Goal: Task Accomplishment & Management: Manage account settings

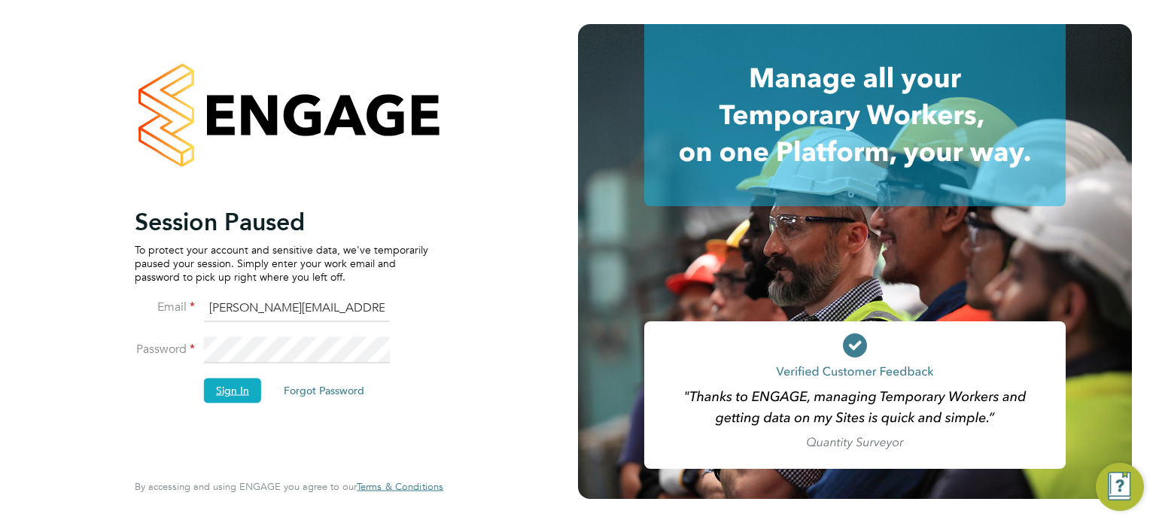
click at [236, 388] on button "Sign In" at bounding box center [232, 391] width 57 height 24
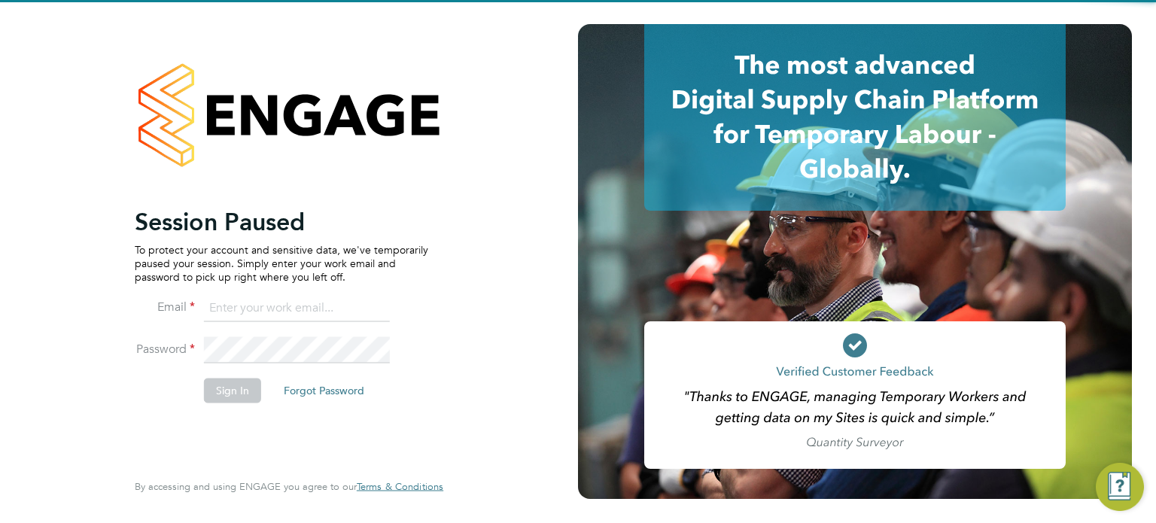
type input "[PERSON_NAME][EMAIL_ADDRESS][PERSON_NAME][DOMAIN_NAME]"
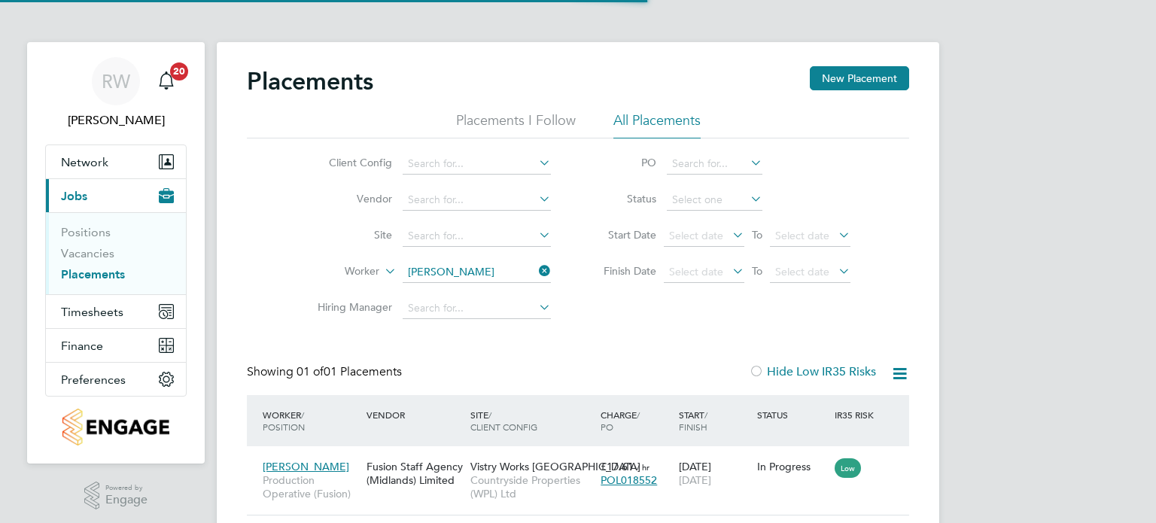
scroll to position [14, 72]
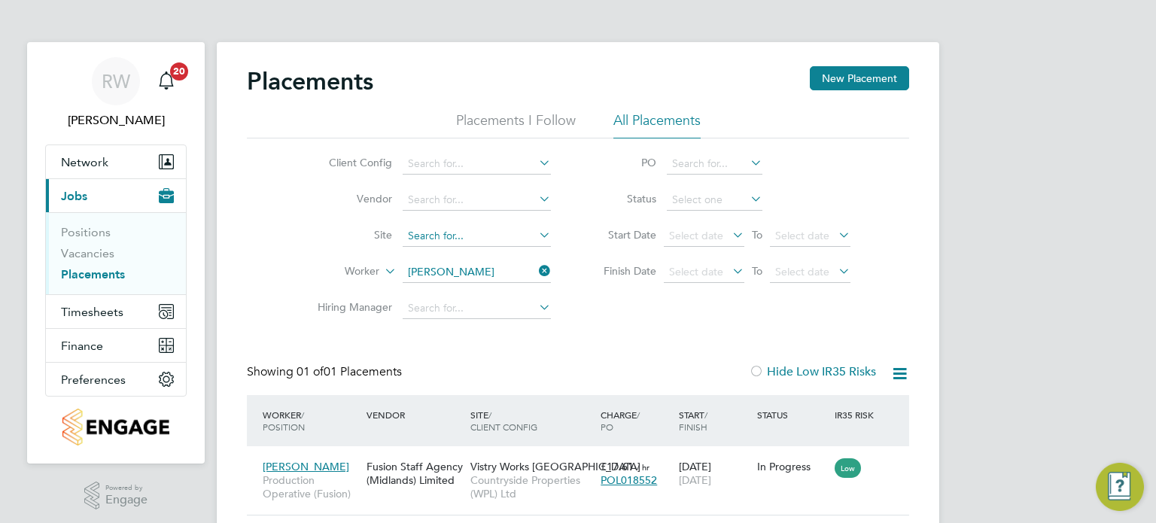
click at [429, 229] on input at bounding box center [477, 236] width 148 height 21
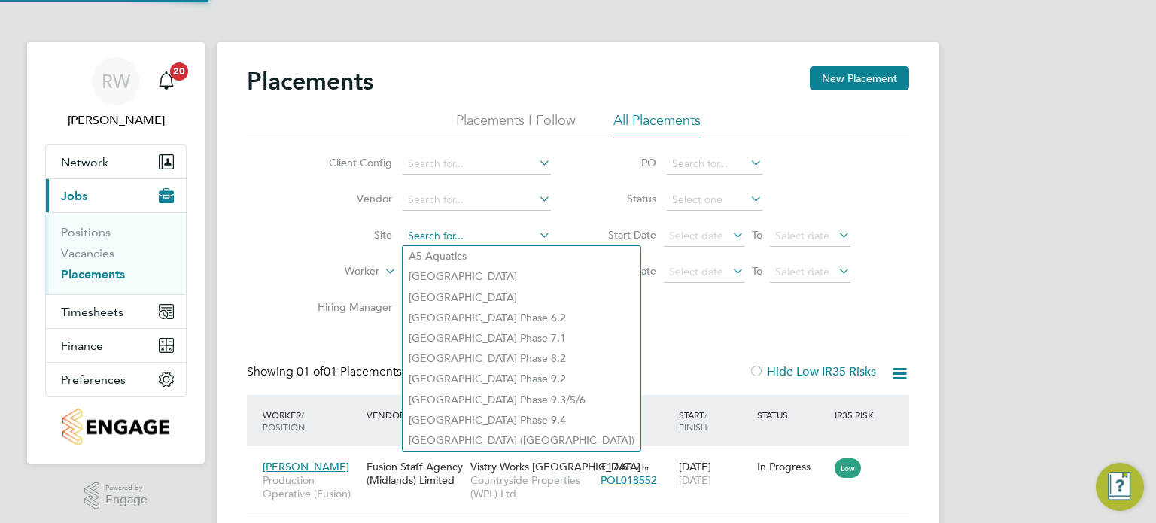
click at [428, 229] on input at bounding box center [477, 236] width 148 height 21
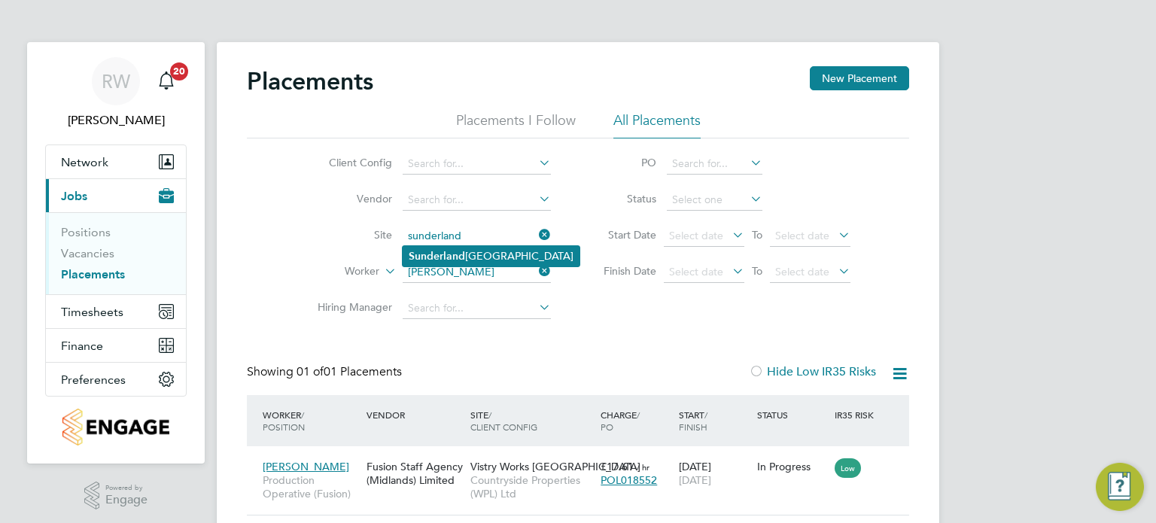
click at [452, 250] on b "Sunderland" at bounding box center [437, 256] width 56 height 13
type input "[GEOGRAPHIC_DATA]"
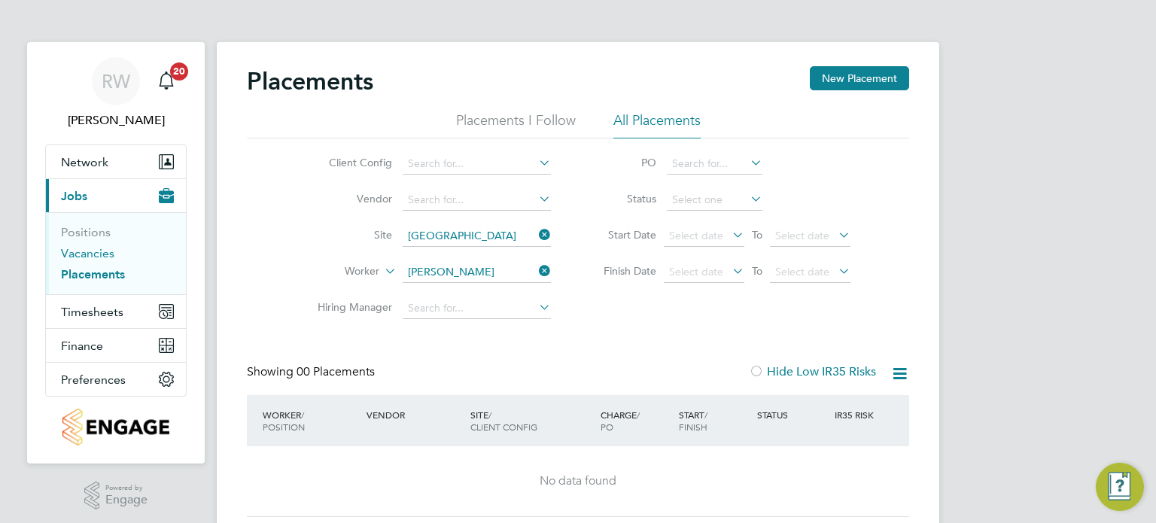
click at [102, 258] on link "Vacancies" at bounding box center [87, 253] width 53 height 14
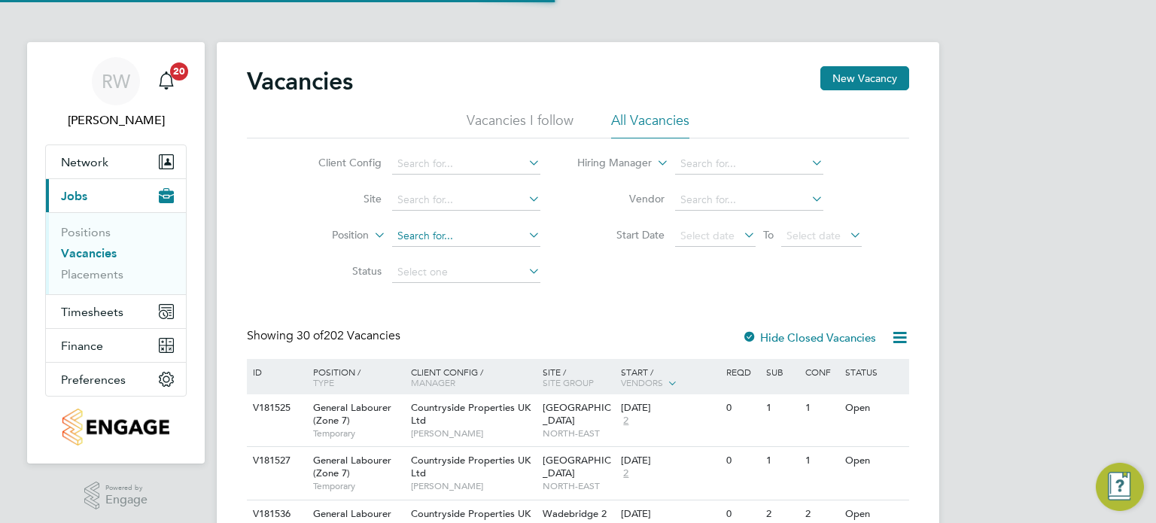
click at [422, 230] on input at bounding box center [466, 236] width 148 height 21
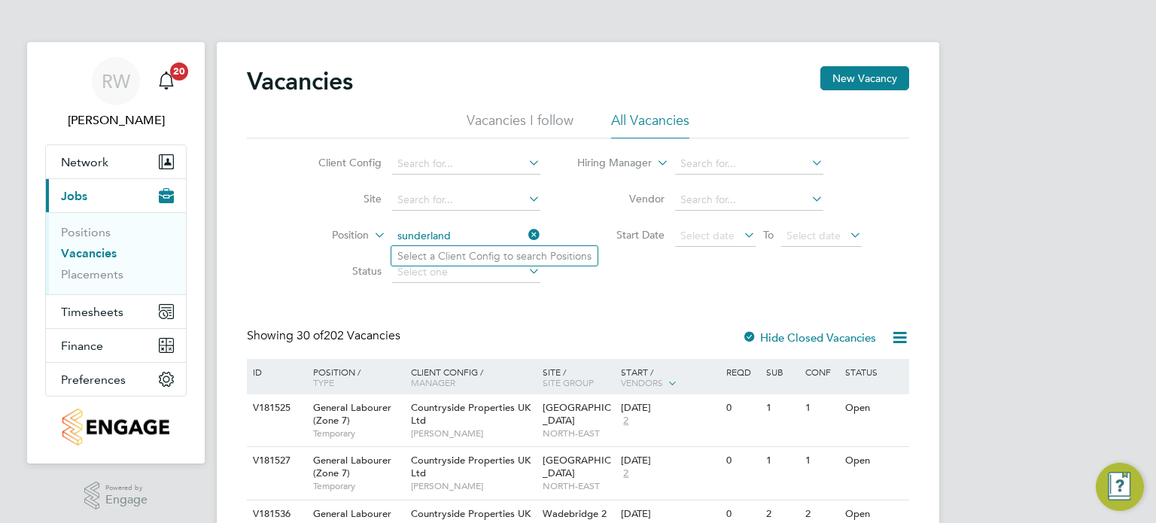
type input "sunderland"
click at [525, 234] on icon at bounding box center [525, 234] width 0 height 21
click at [435, 154] on li "Client Config" at bounding box center [417, 164] width 283 height 36
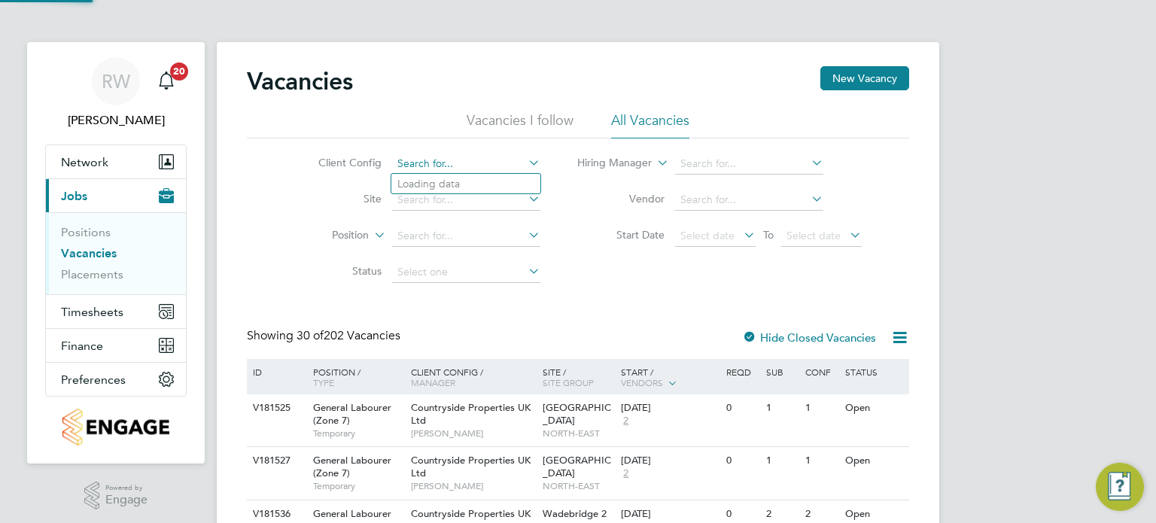
click at [437, 160] on input at bounding box center [466, 164] width 148 height 21
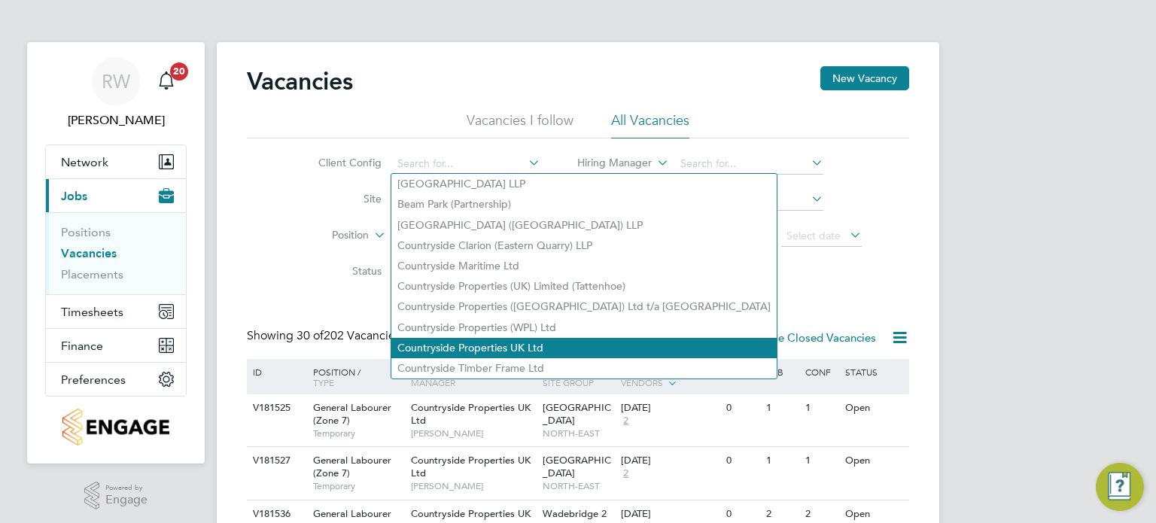
click at [485, 344] on li "Countryside Properties UK Ltd" at bounding box center [583, 348] width 385 height 20
type input "Countryside Properties UK Ltd"
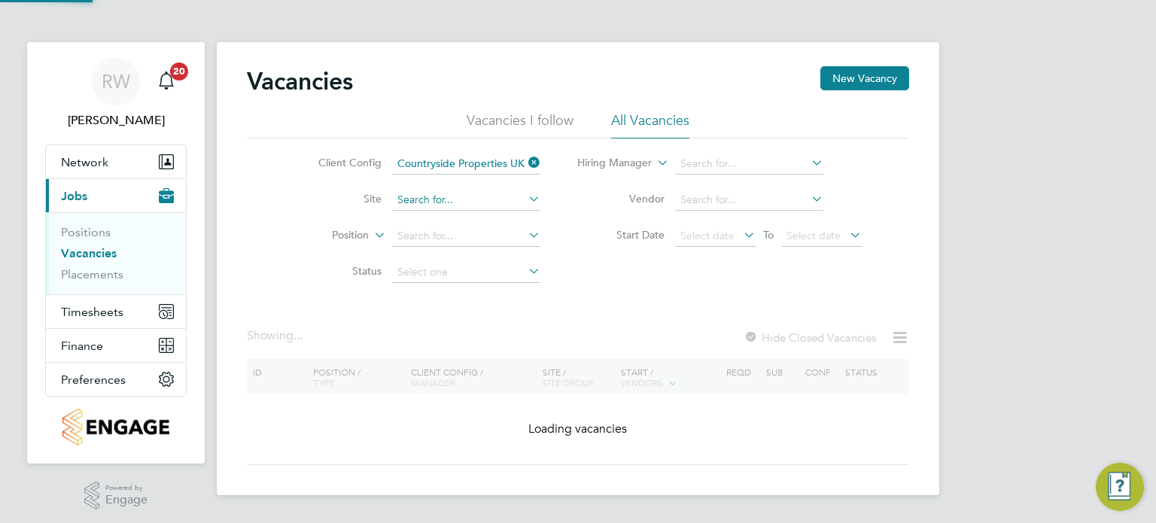
click at [450, 204] on input at bounding box center [466, 200] width 148 height 21
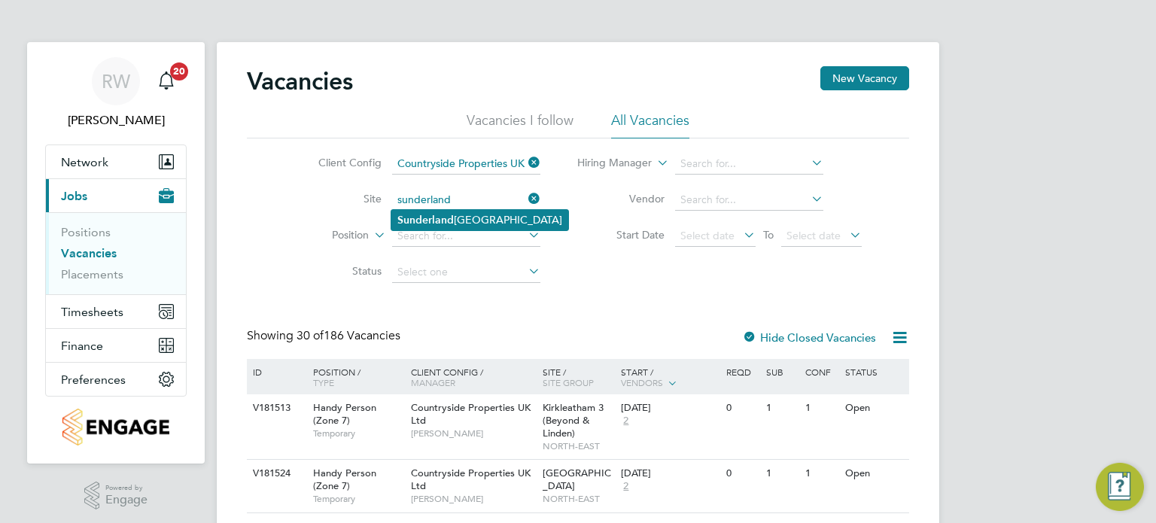
click at [453, 215] on li "Sunderland Civic Centre" at bounding box center [479, 220] width 177 height 20
type input "[GEOGRAPHIC_DATA]"
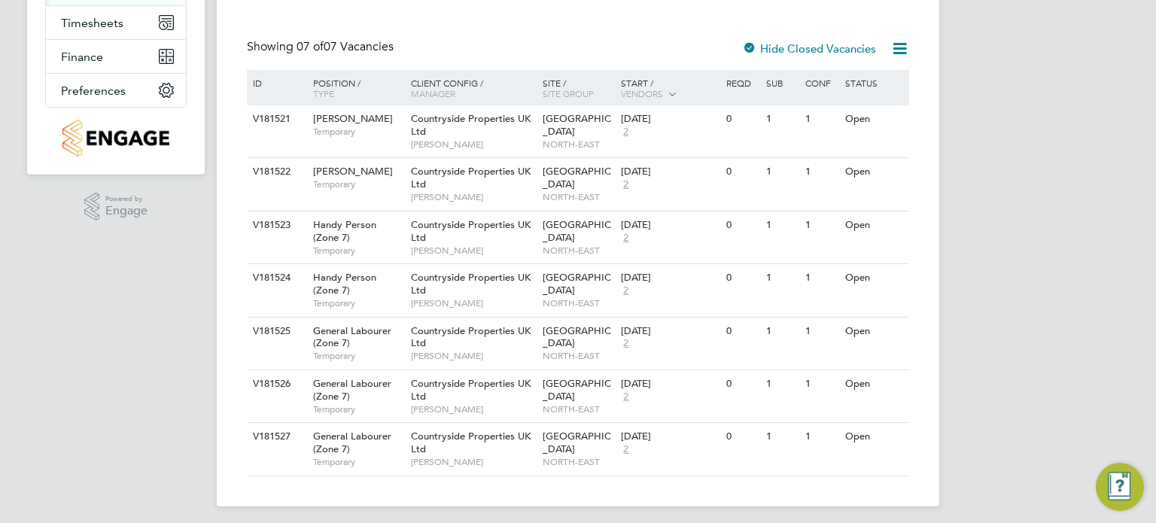
scroll to position [295, 0]
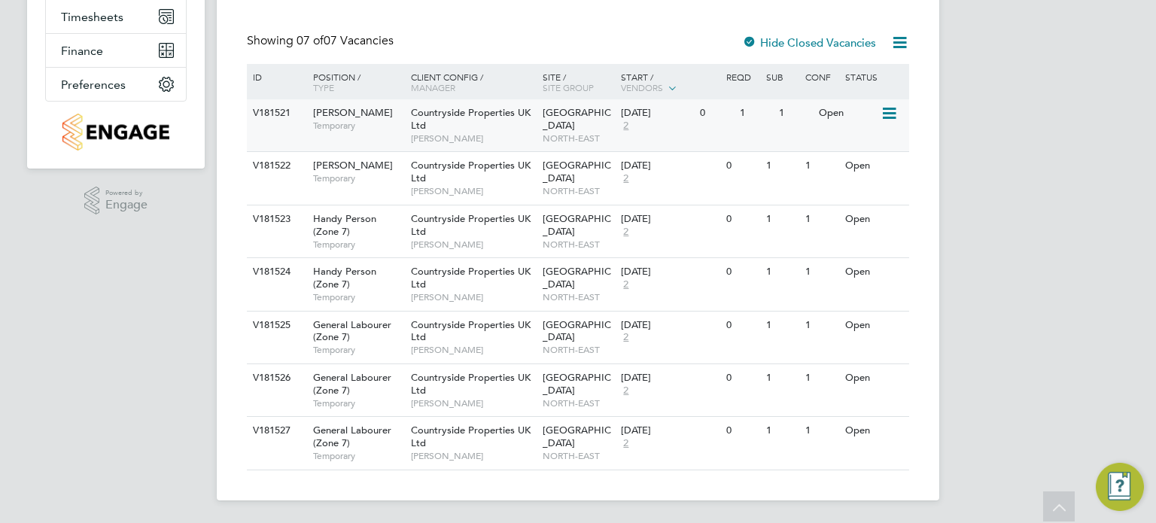
click at [896, 105] on icon at bounding box center [888, 114] width 15 height 18
click at [869, 186] on li "Update Status" at bounding box center [851, 190] width 87 height 21
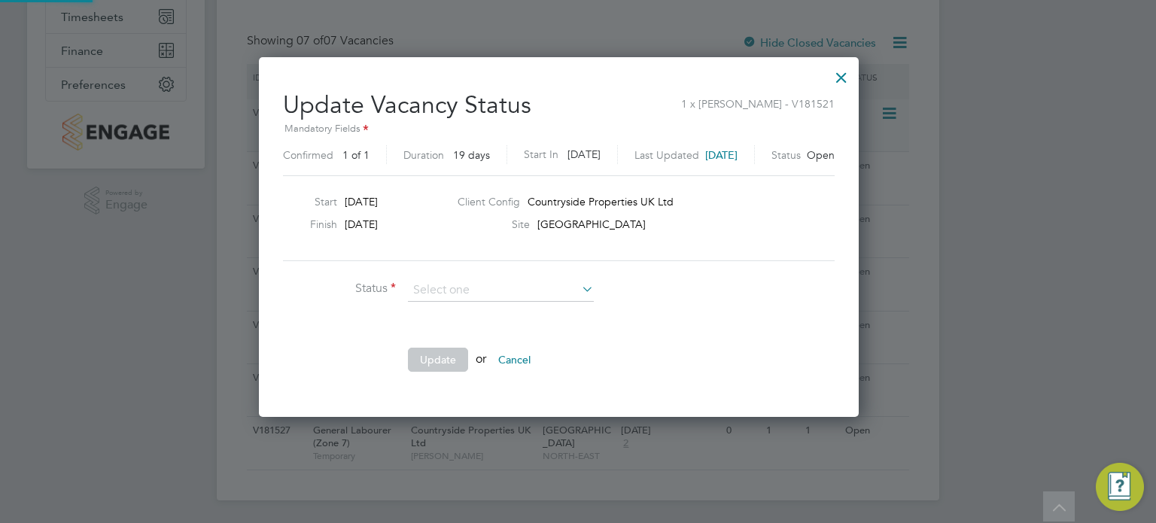
scroll to position [358, 638]
click at [475, 311] on li "Completed" at bounding box center [501, 310] width 187 height 20
type input "Completed"
click at [428, 358] on button "Update" at bounding box center [438, 360] width 60 height 24
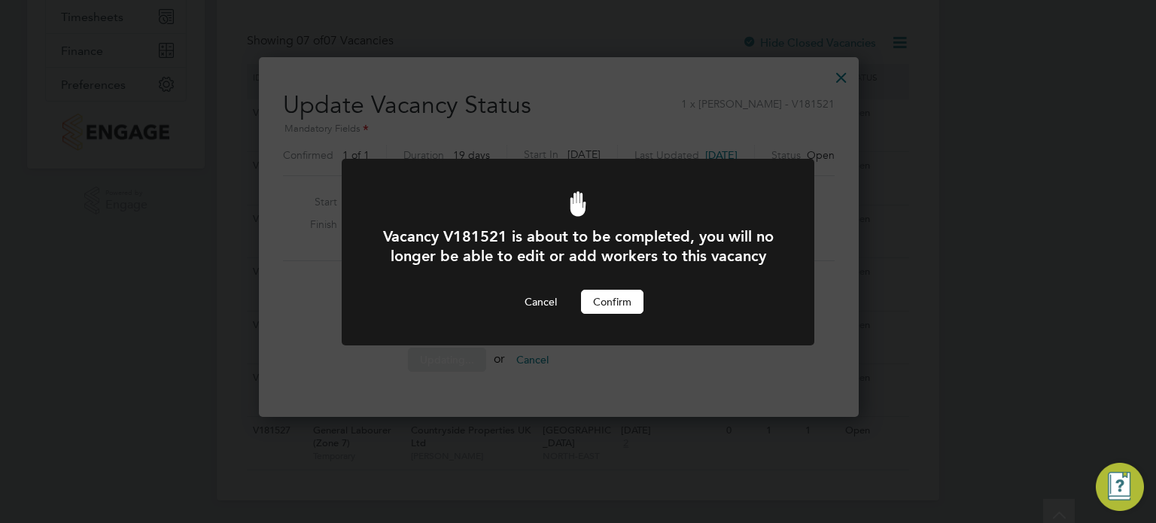
scroll to position [0, 0]
click at [587, 314] on button "Confirm" at bounding box center [612, 302] width 62 height 24
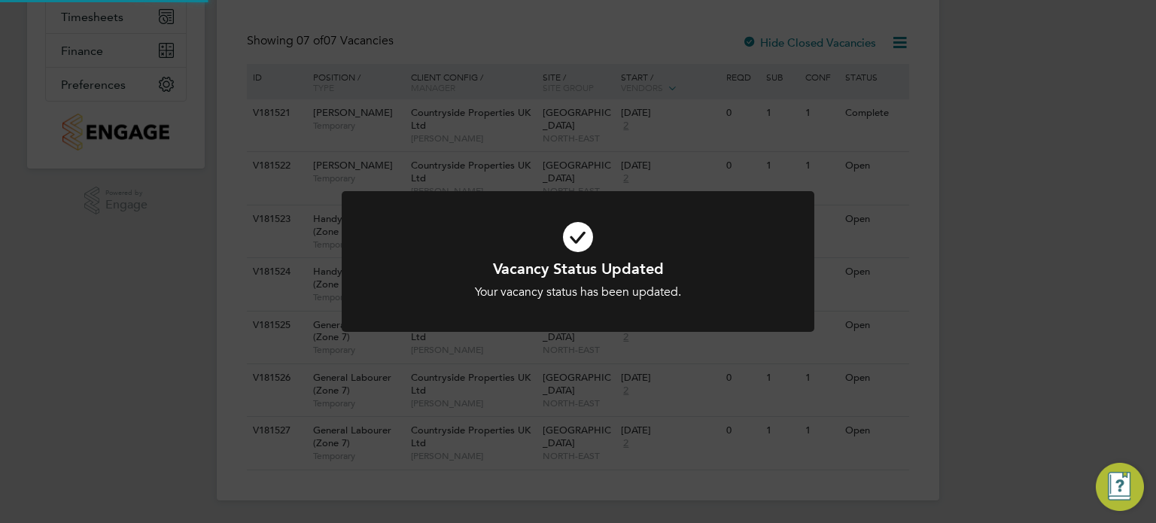
click at [638, 327] on div at bounding box center [578, 261] width 473 height 141
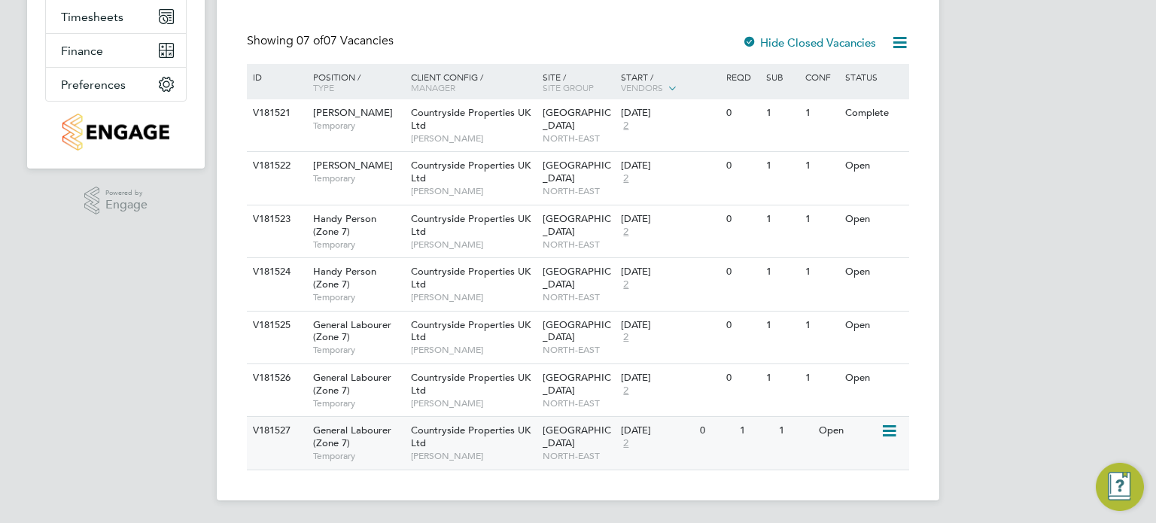
click at [572, 435] on span "[GEOGRAPHIC_DATA]" at bounding box center [577, 437] width 68 height 26
click at [892, 163] on icon at bounding box center [888, 166] width 15 height 18
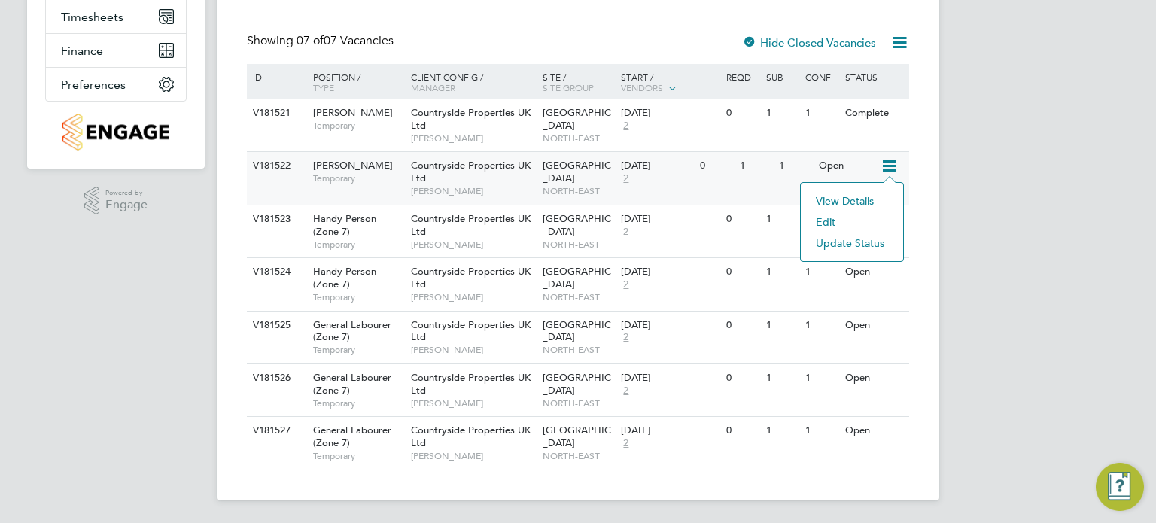
click at [845, 249] on li "Update Status" at bounding box center [851, 243] width 87 height 21
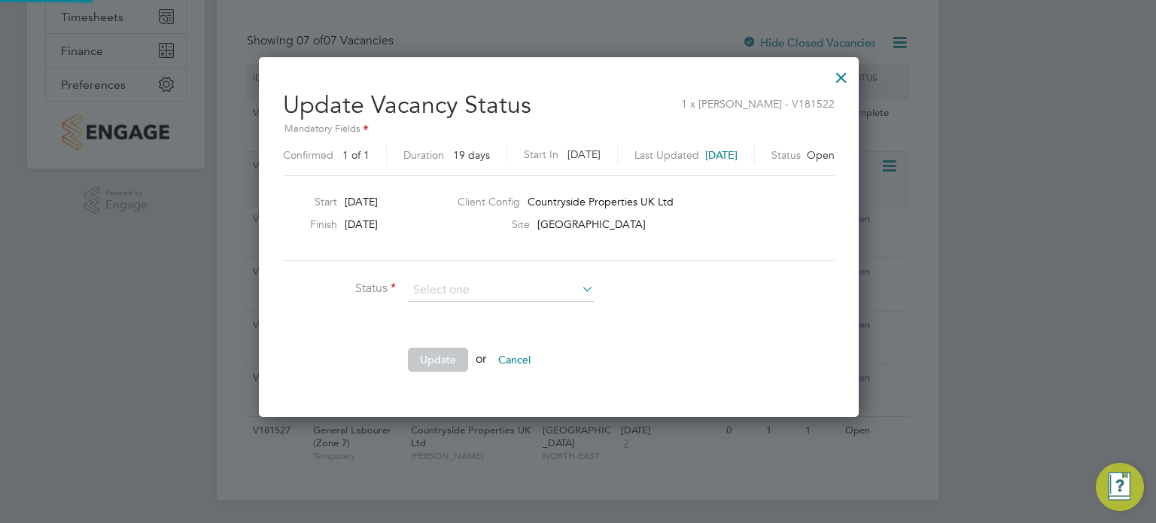
scroll to position [358, 638]
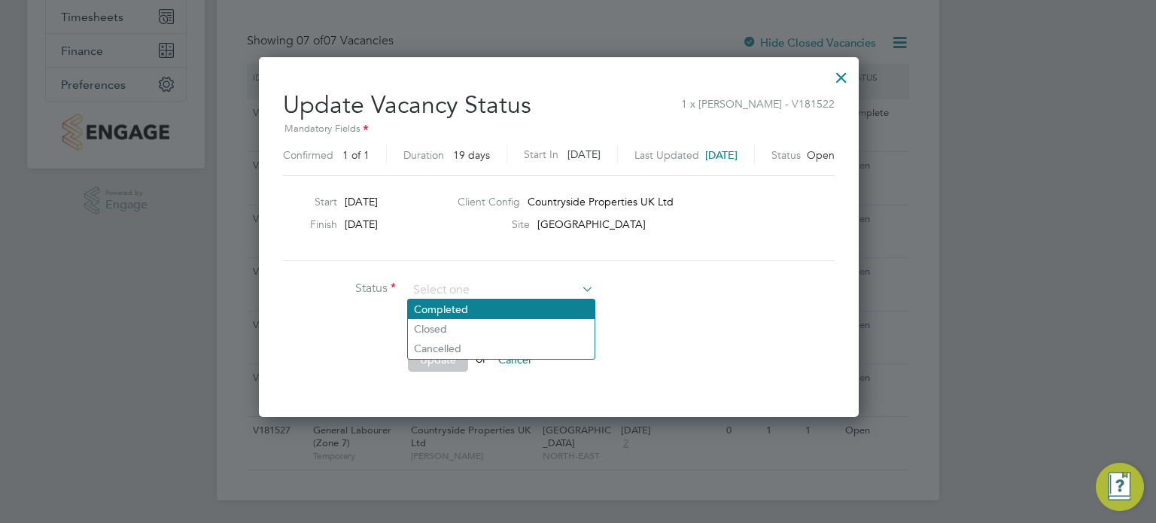
click at [458, 303] on li "Completed" at bounding box center [501, 310] width 187 height 20
type input "Completed"
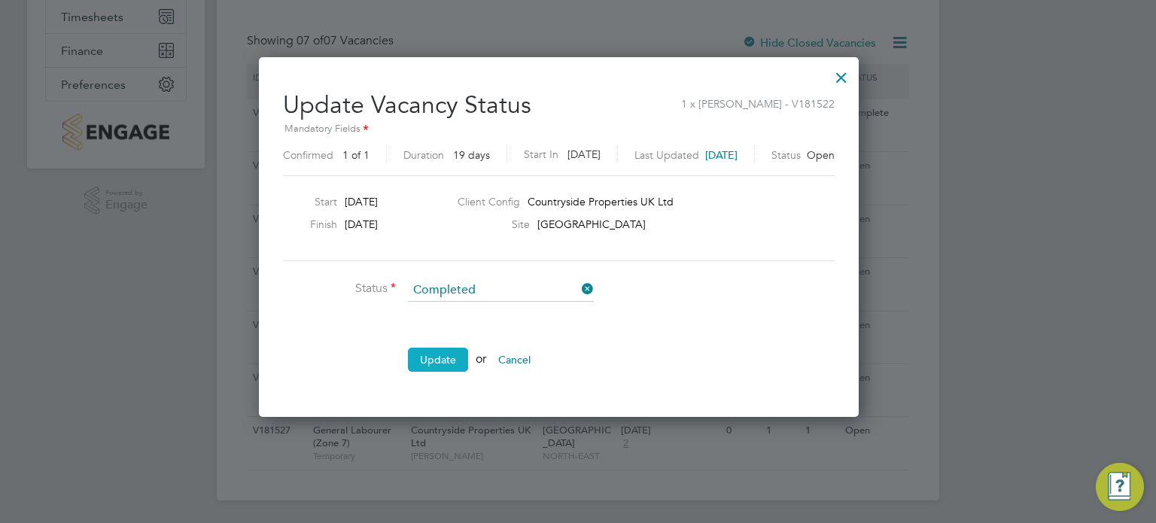
click at [437, 368] on button "Update" at bounding box center [438, 360] width 60 height 24
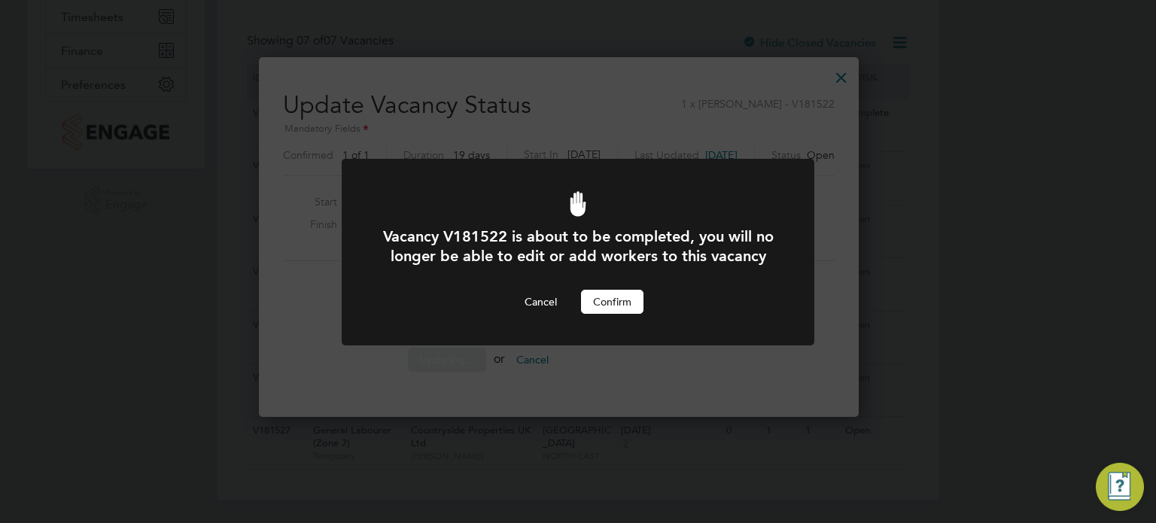
scroll to position [0, 0]
click at [602, 314] on button "Confirm" at bounding box center [612, 302] width 62 height 24
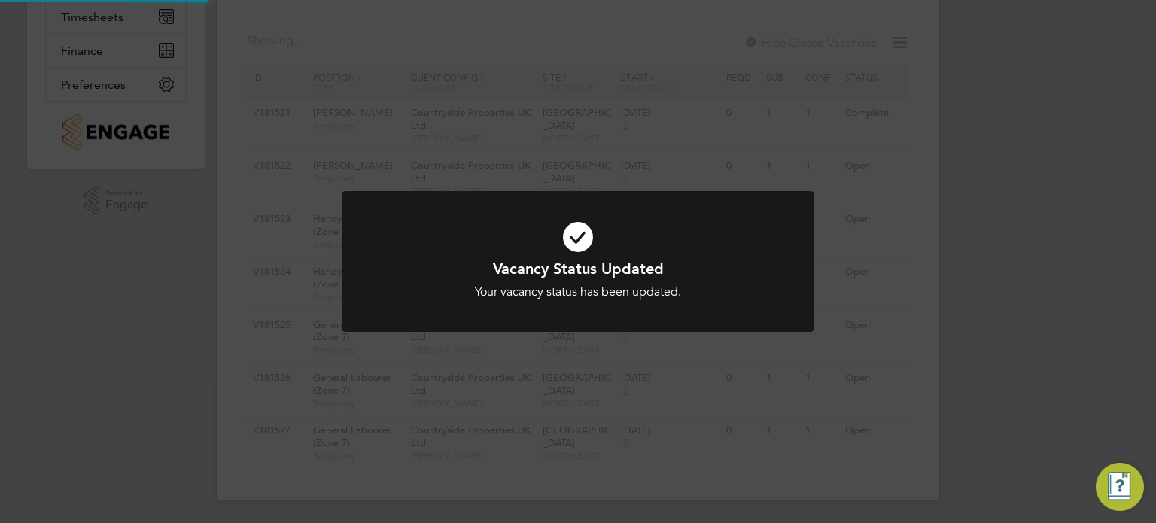
scroll to position [242, 0]
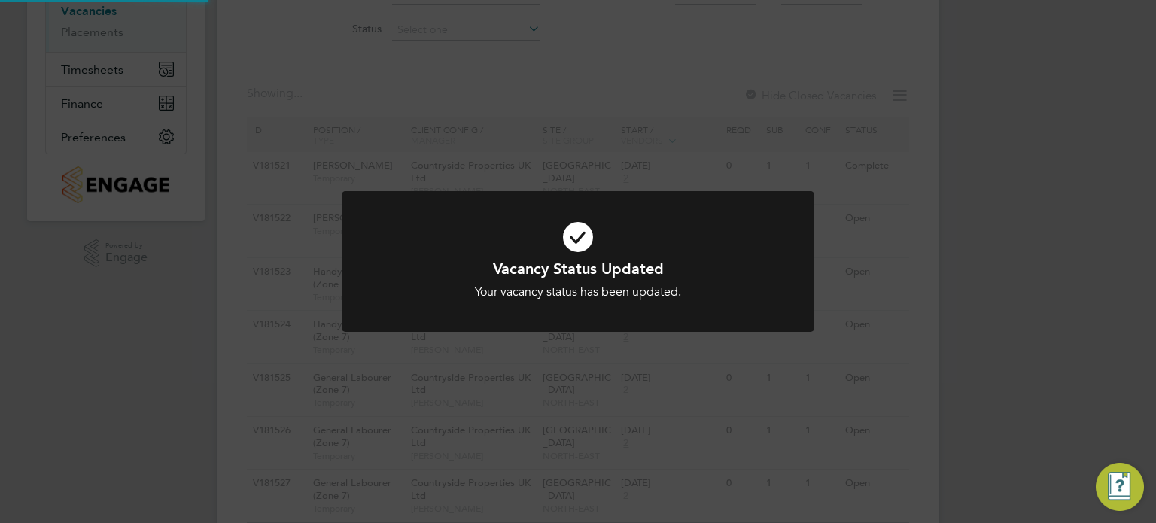
click at [909, 272] on div "Vacancy Status Updated Your vacancy status has been updated. Cancel Okay" at bounding box center [578, 261] width 1156 height 523
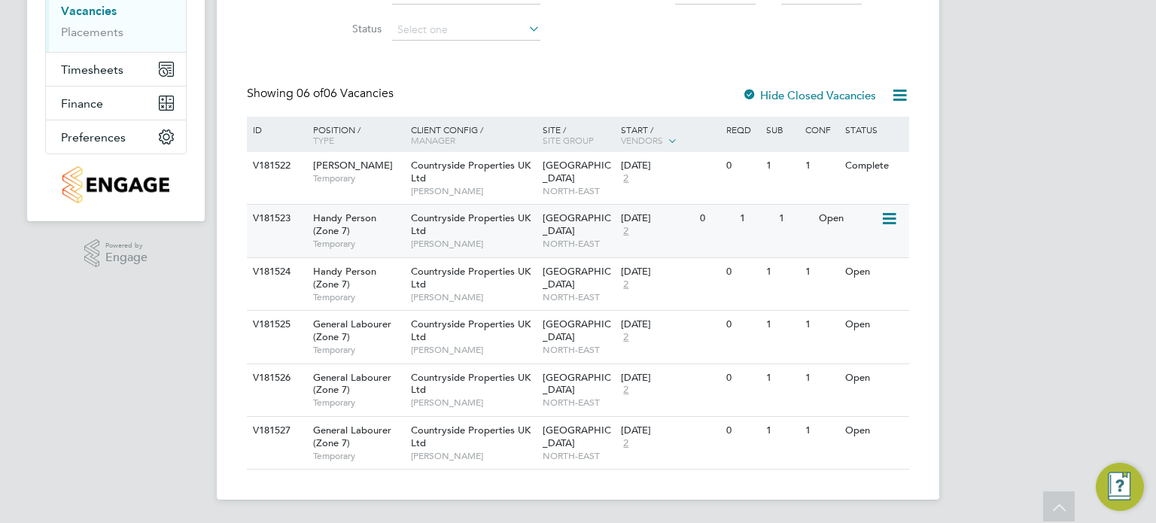
click at [889, 217] on icon at bounding box center [888, 219] width 15 height 18
click at [869, 294] on li "Update Status" at bounding box center [851, 295] width 87 height 21
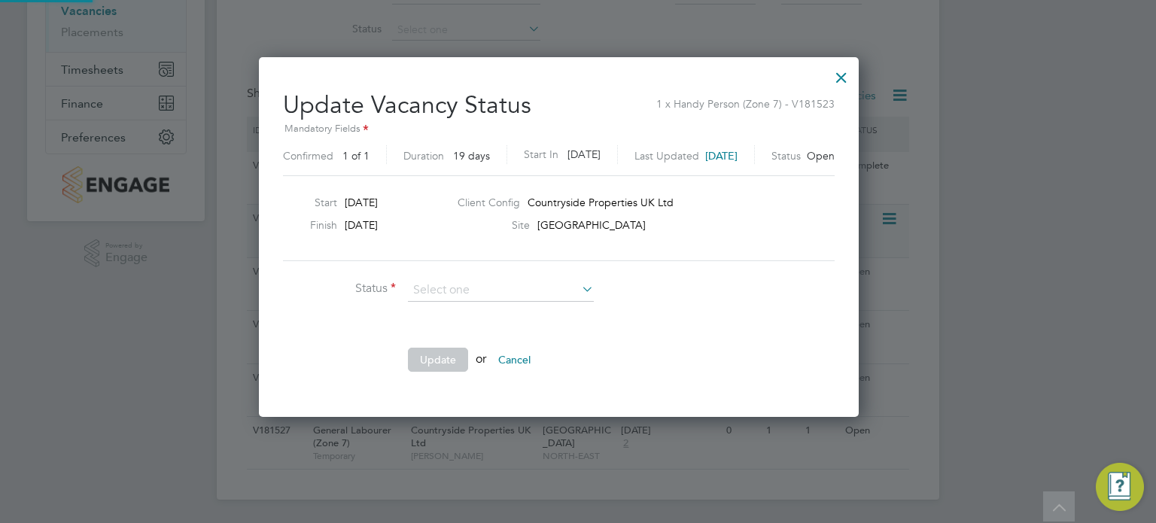
scroll to position [358, 638]
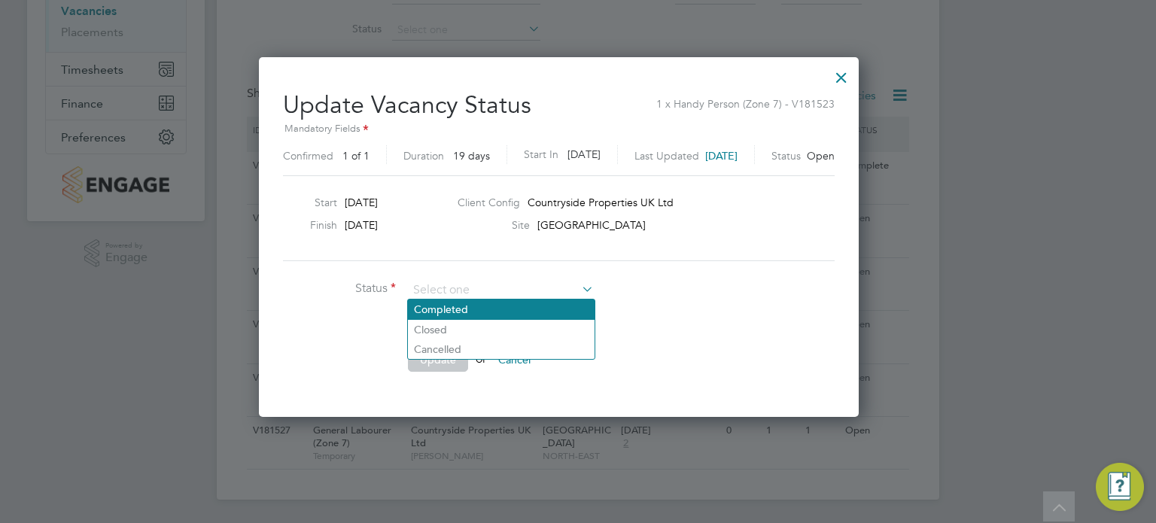
click at [492, 312] on li "Completed" at bounding box center [501, 310] width 187 height 20
type input "Completed"
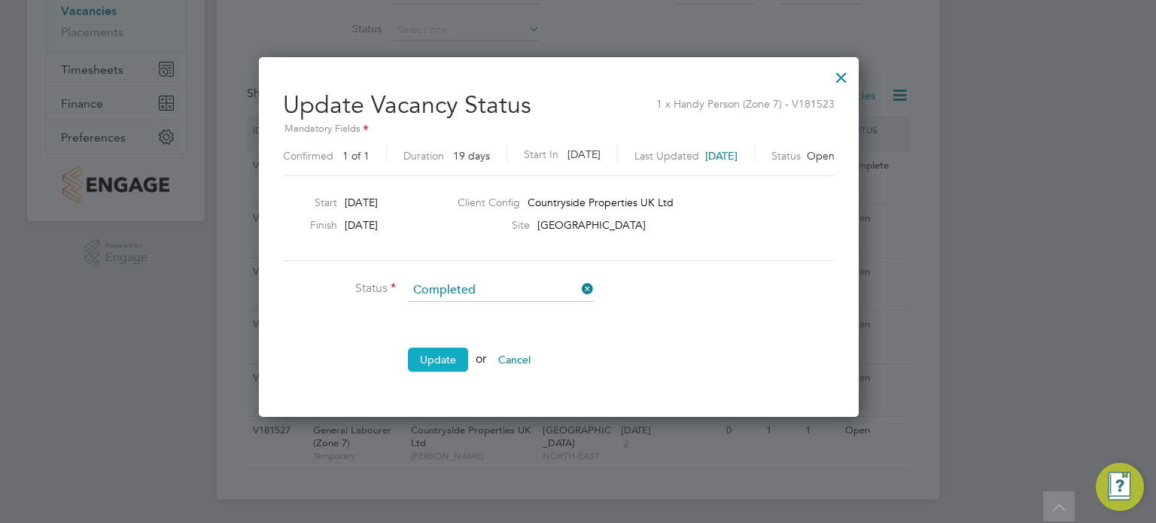
click at [448, 358] on button "Update" at bounding box center [438, 360] width 60 height 24
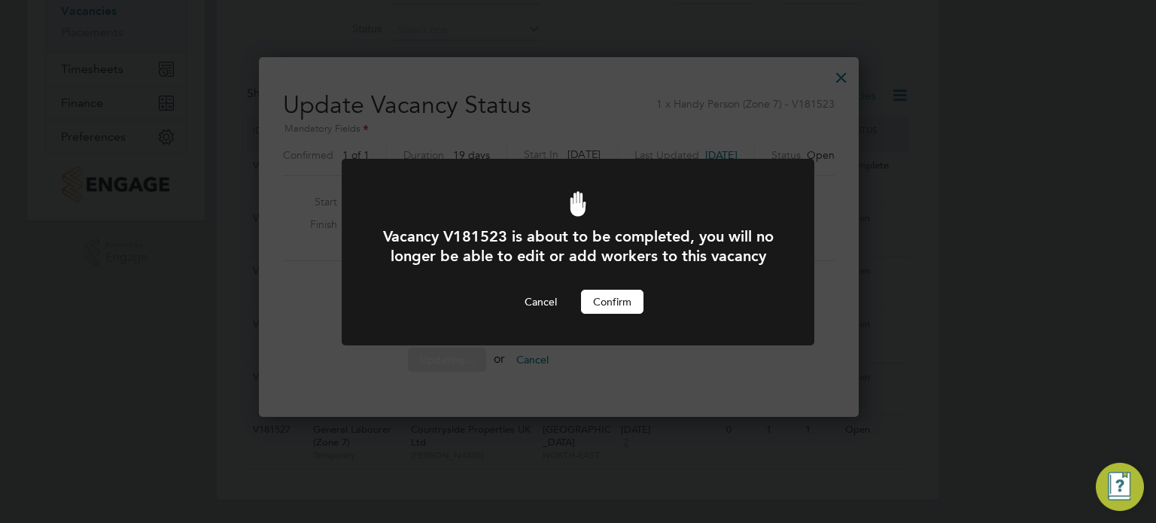
click at [604, 314] on button "Confirm" at bounding box center [612, 302] width 62 height 24
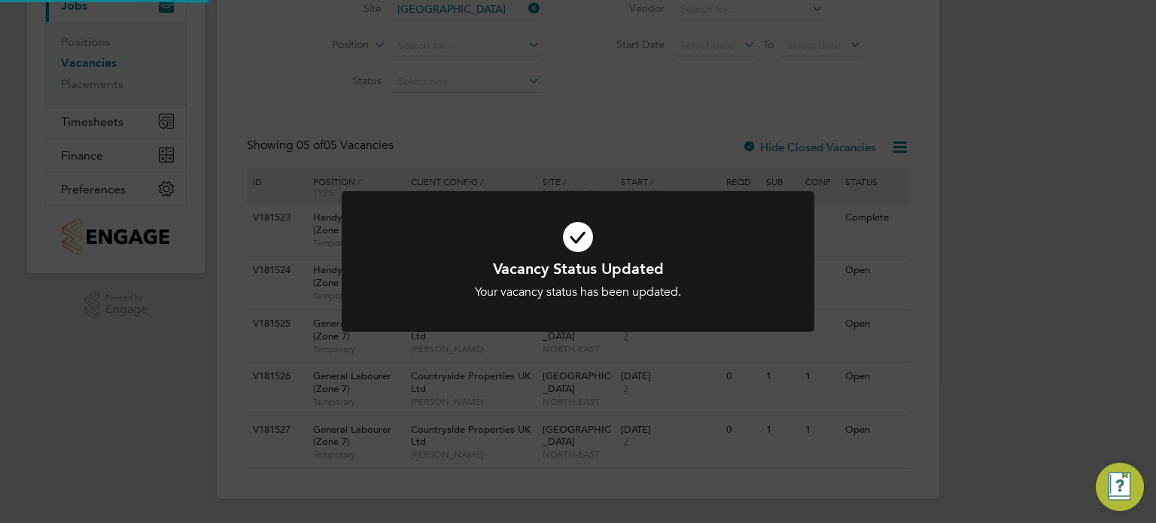
scroll to position [190, 0]
click at [942, 266] on div "Vacancy Status Updated Your vacancy status has been updated. Cancel Okay" at bounding box center [578, 261] width 1156 height 523
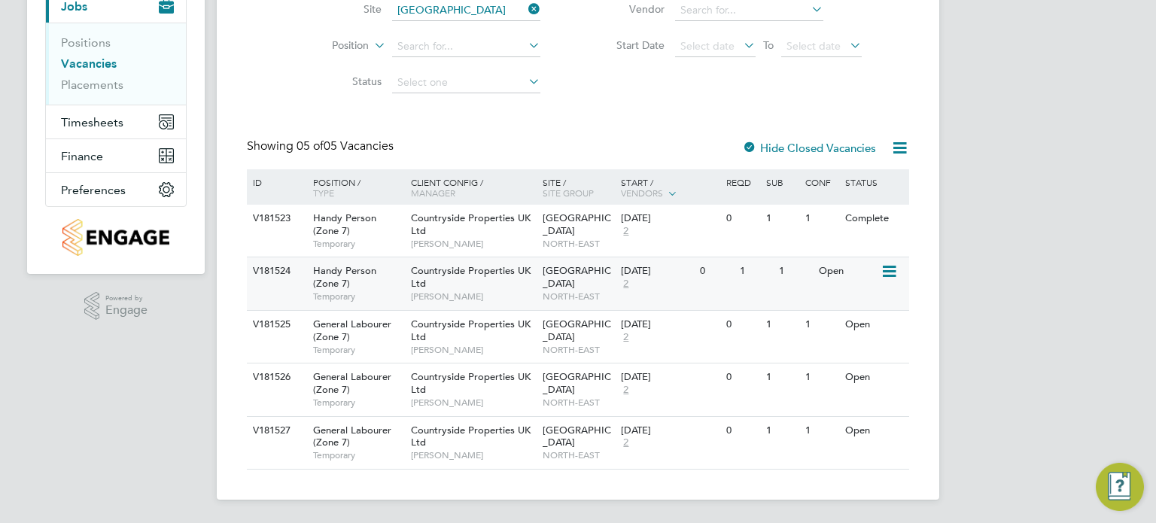
click at [891, 264] on icon at bounding box center [888, 272] width 15 height 18
click at [854, 352] on li "Update Status" at bounding box center [851, 348] width 87 height 21
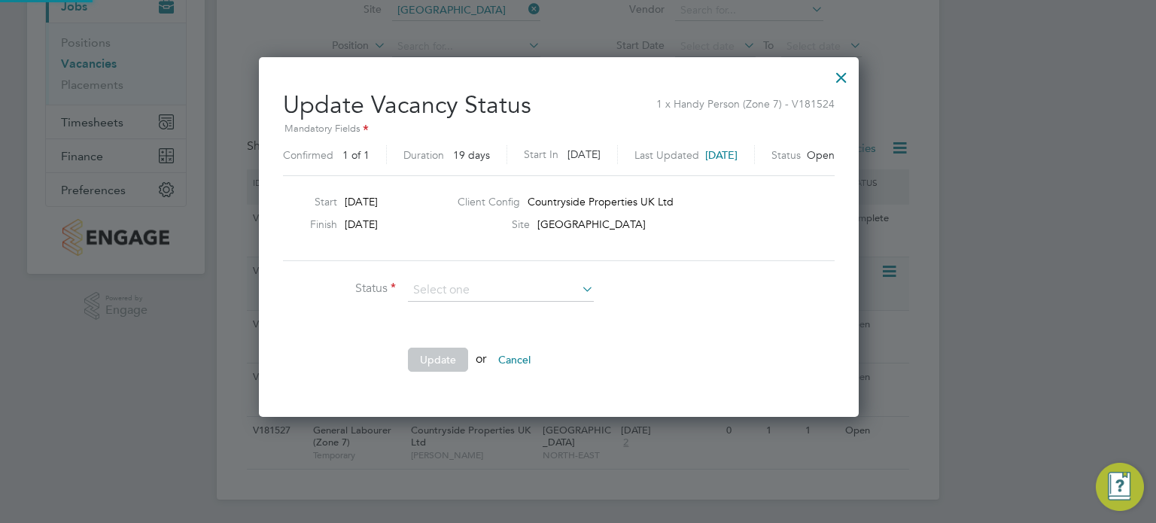
scroll to position [358, 638]
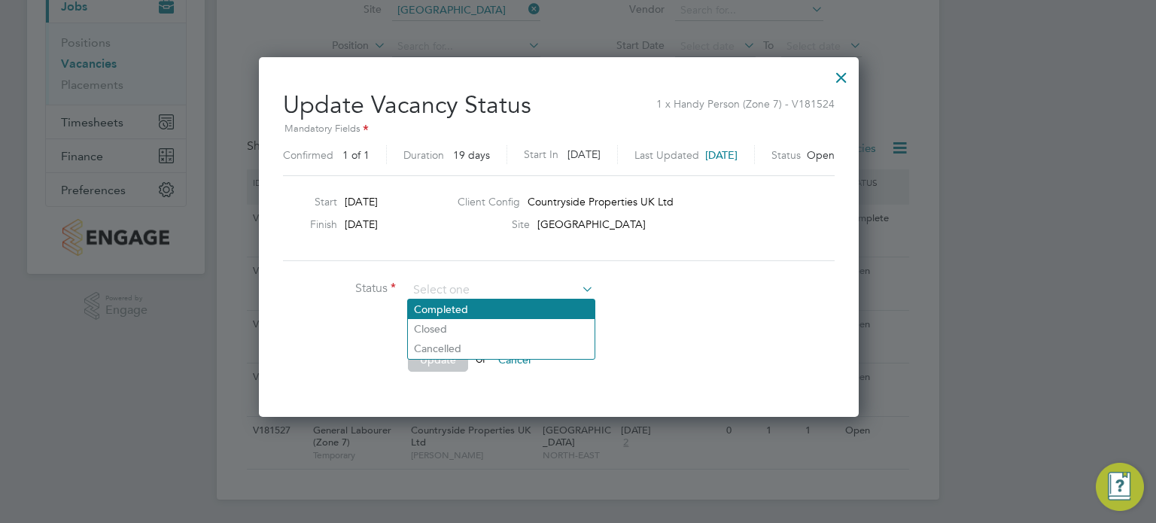
click at [498, 315] on li "Completed" at bounding box center [501, 310] width 187 height 20
type input "Completed"
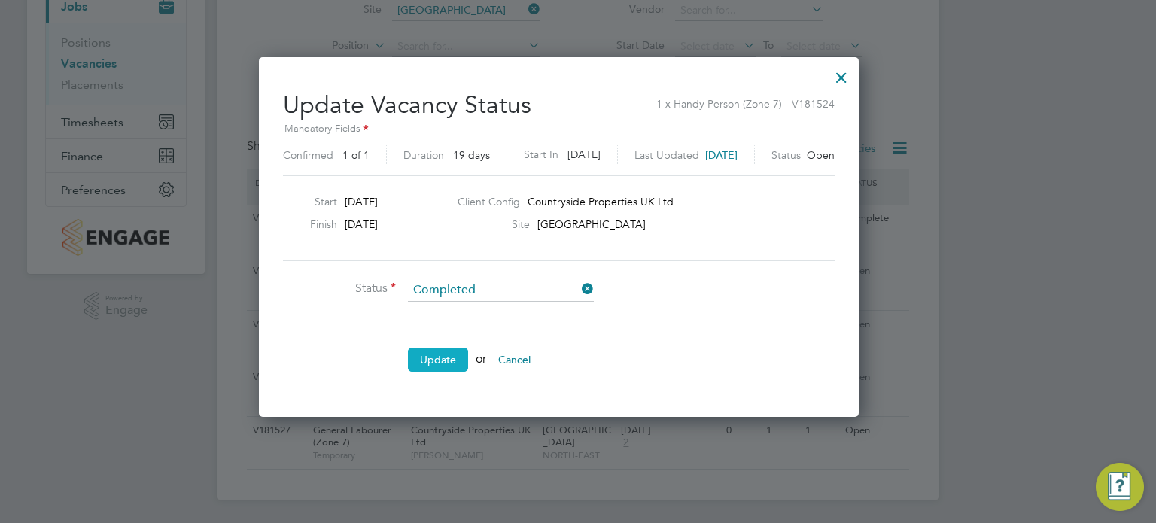
click at [452, 352] on button "Update" at bounding box center [438, 360] width 60 height 24
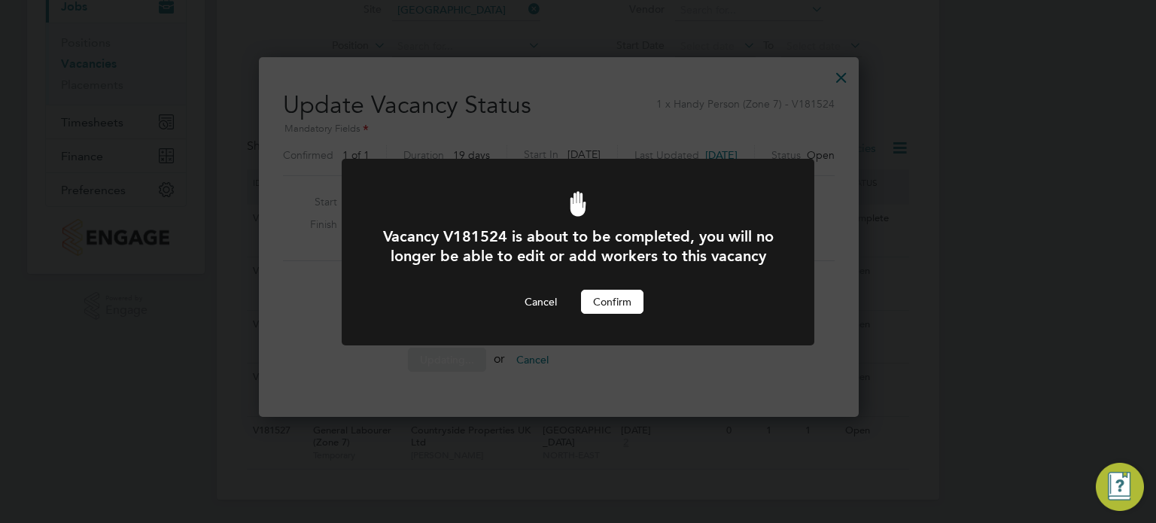
scroll to position [0, 0]
click at [611, 314] on button "Confirm" at bounding box center [612, 302] width 62 height 24
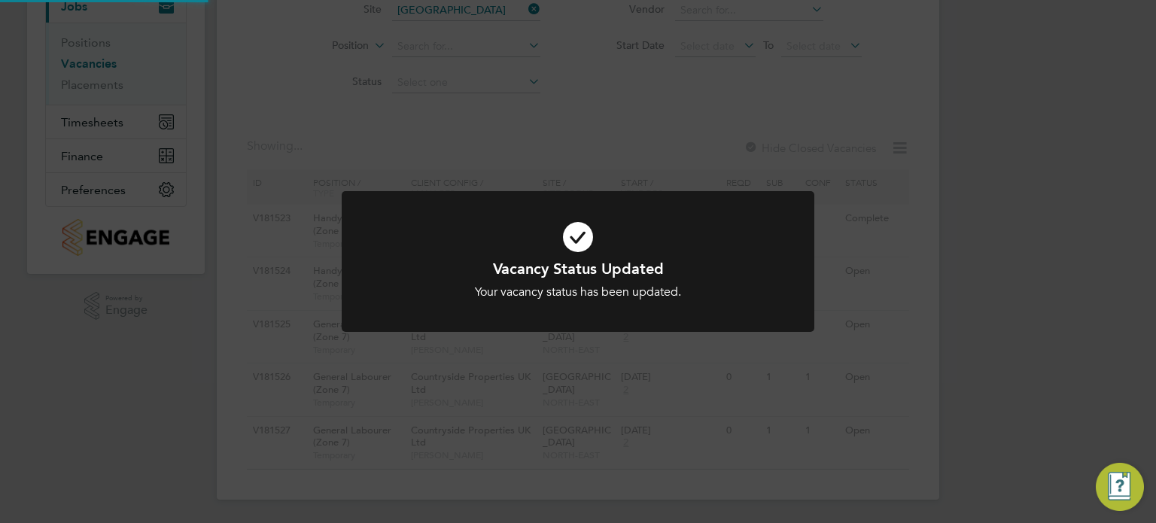
click at [927, 291] on div "Vacancy Status Updated Your vacancy status has been updated. Cancel Okay" at bounding box center [578, 261] width 1156 height 523
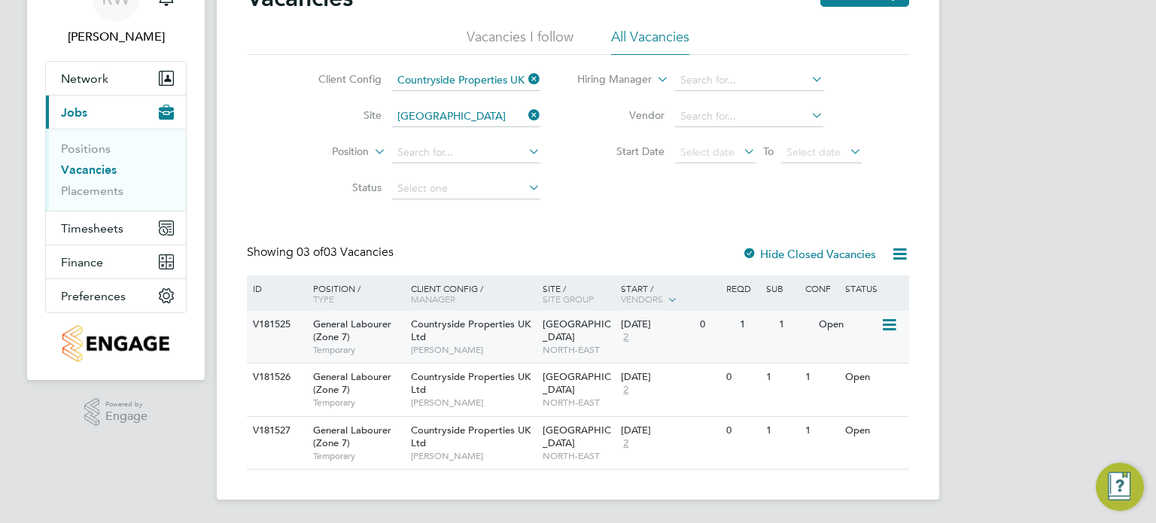
click at [896, 318] on icon at bounding box center [888, 325] width 15 height 18
click at [833, 402] on li "Update Status" at bounding box center [851, 401] width 87 height 21
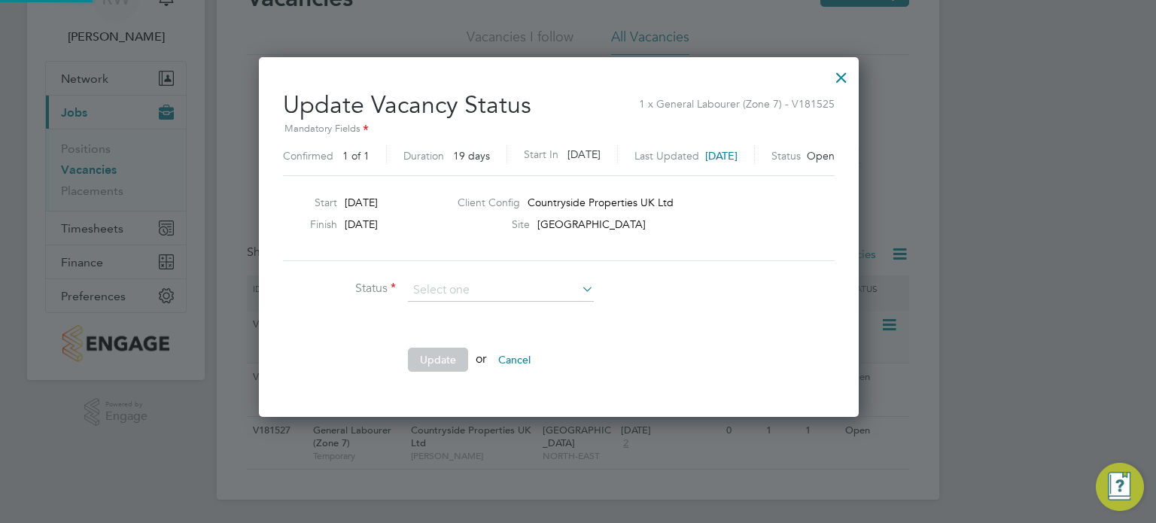
scroll to position [358, 638]
click at [533, 316] on li "Completed" at bounding box center [501, 310] width 187 height 20
type input "Completed"
click at [463, 349] on button "Update" at bounding box center [438, 360] width 60 height 24
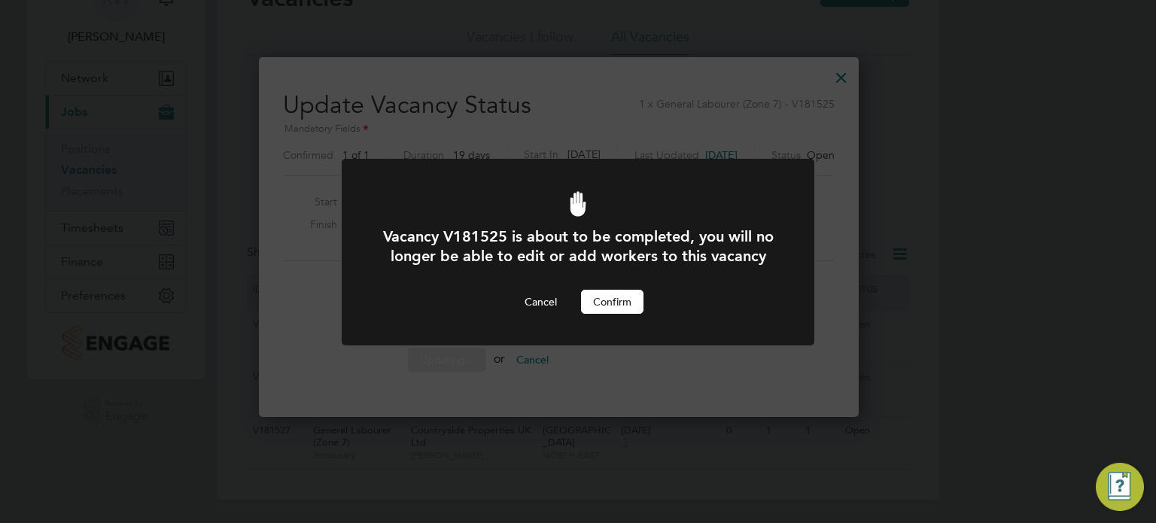
click at [601, 314] on button "Confirm" at bounding box center [612, 302] width 62 height 24
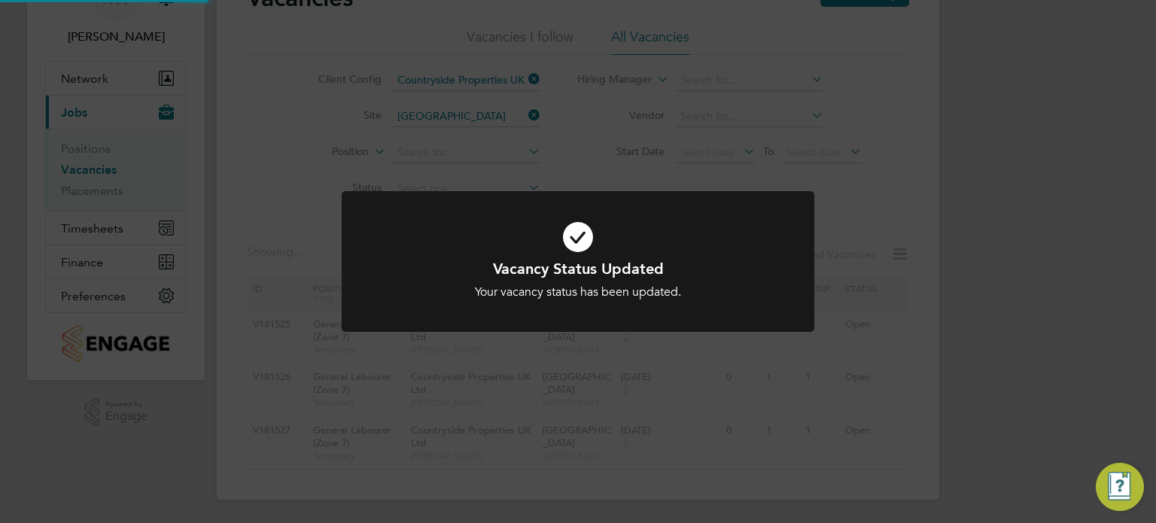
scroll to position [75, 0]
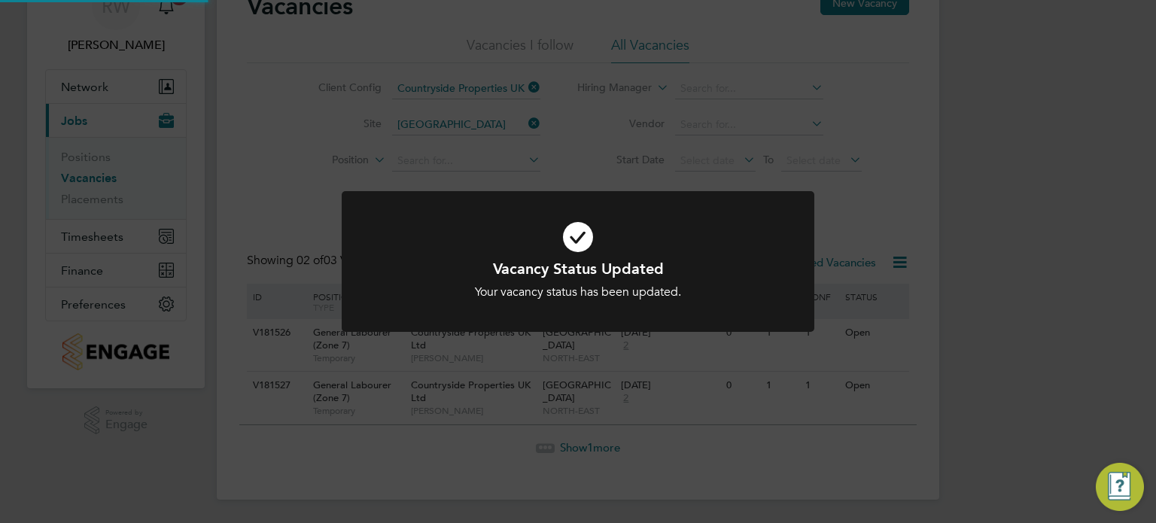
click at [919, 355] on div "Vacancy Status Updated Your vacancy status has been updated. Cancel Okay" at bounding box center [578, 261] width 1156 height 523
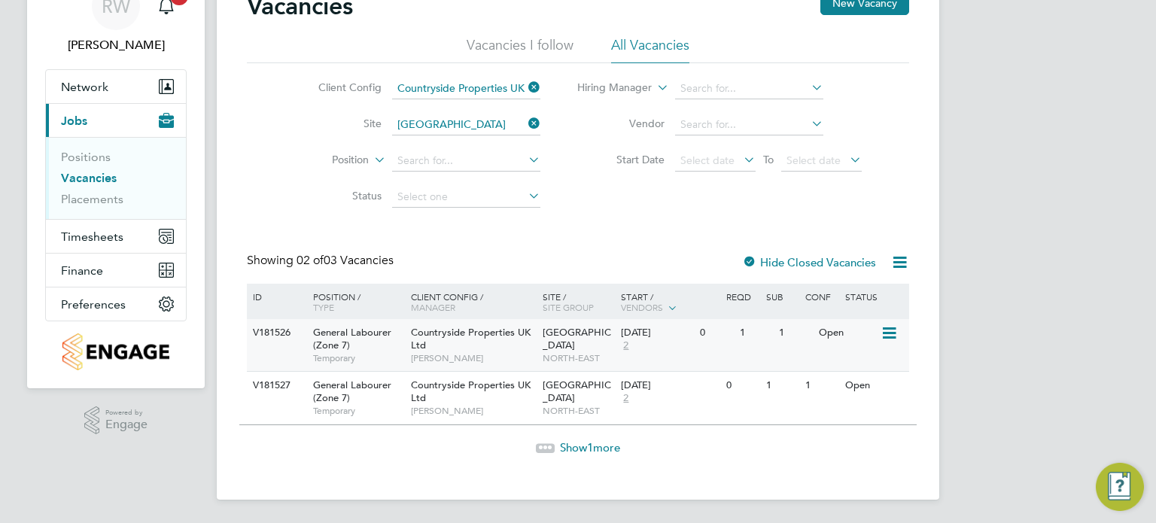
click at [890, 333] on icon at bounding box center [888, 333] width 15 height 18
click at [852, 407] on li "Update Status" at bounding box center [851, 410] width 87 height 21
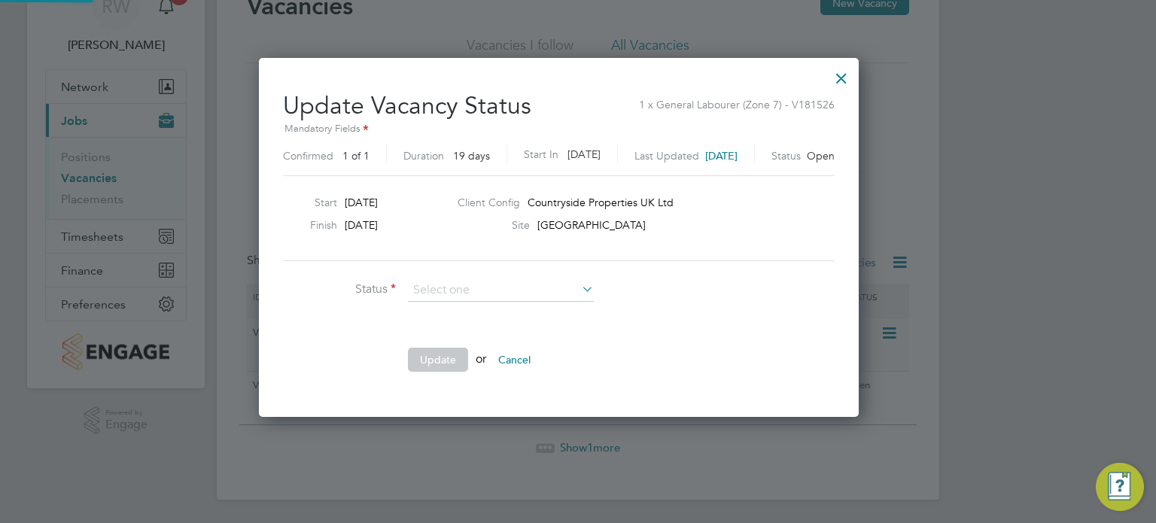
scroll to position [0, 0]
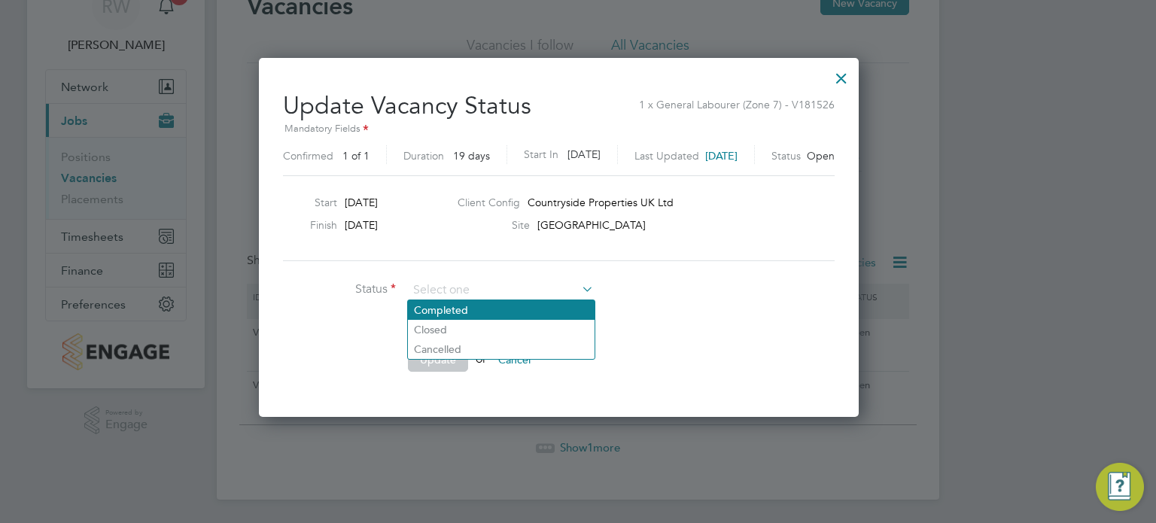
click at [533, 315] on li "Completed" at bounding box center [501, 310] width 187 height 20
type input "Completed"
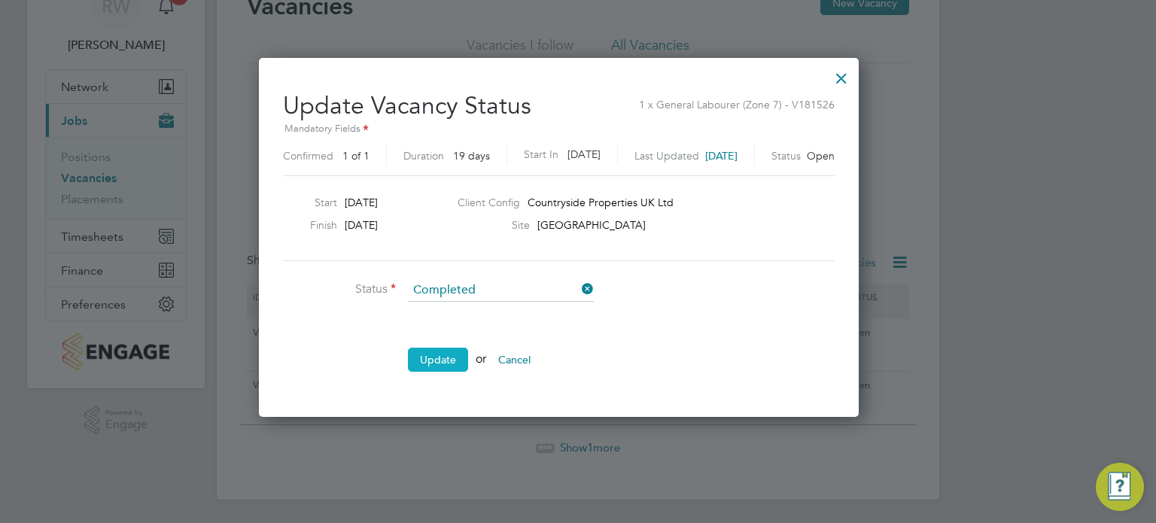
click at [450, 361] on button "Update" at bounding box center [438, 360] width 60 height 24
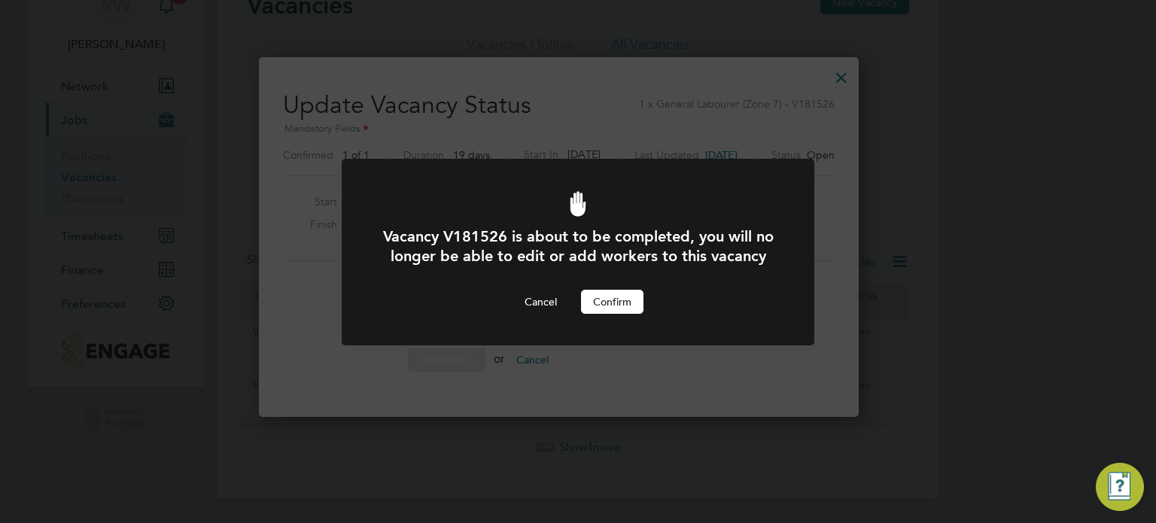
click at [627, 314] on button "Confirm" at bounding box center [612, 302] width 62 height 24
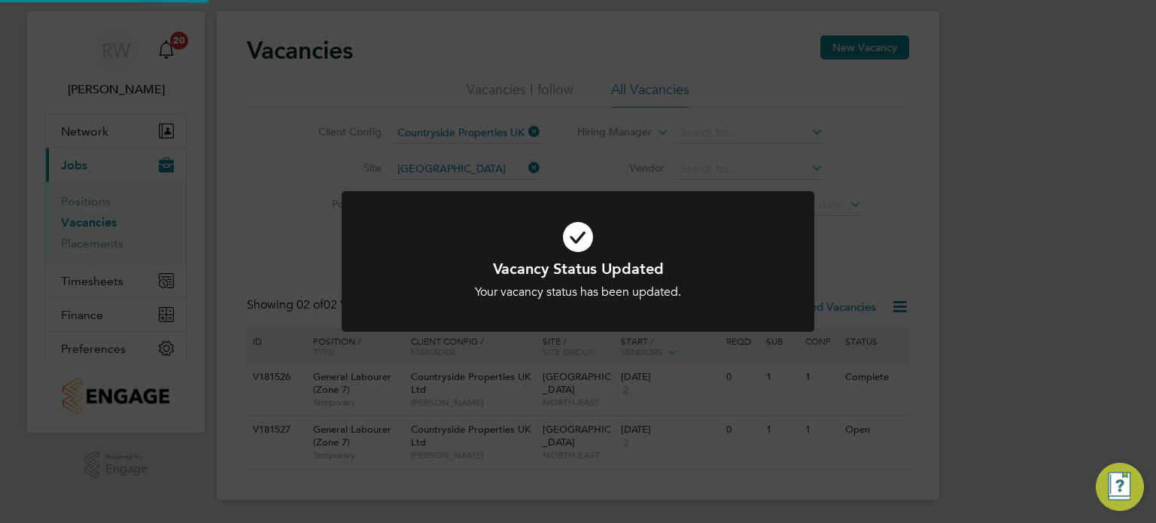
click at [932, 343] on div "Vacancy Status Updated Your vacancy status has been updated. Cancel Okay" at bounding box center [578, 261] width 1156 height 523
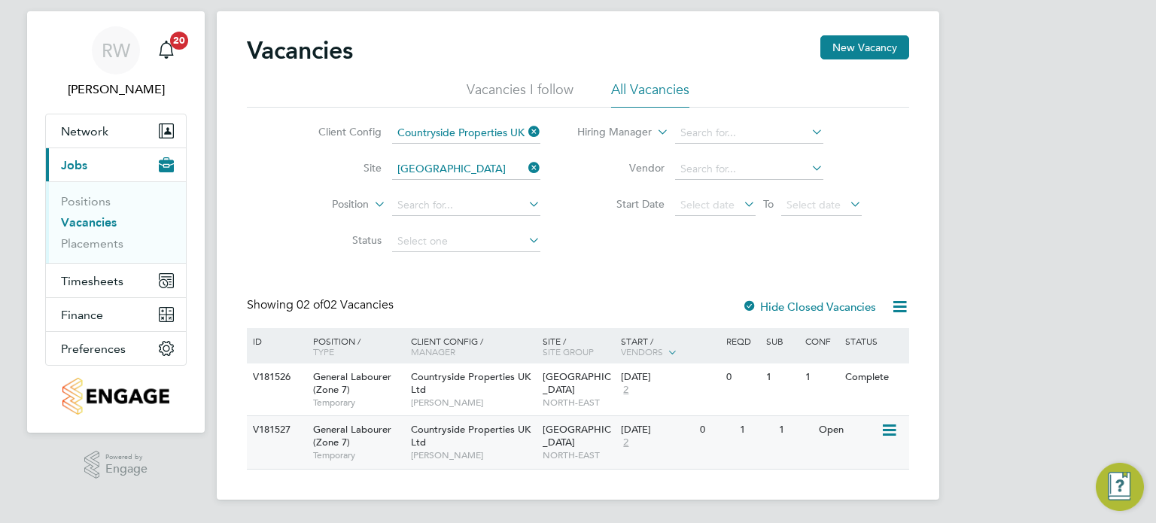
click at [890, 436] on icon at bounding box center [888, 431] width 15 height 18
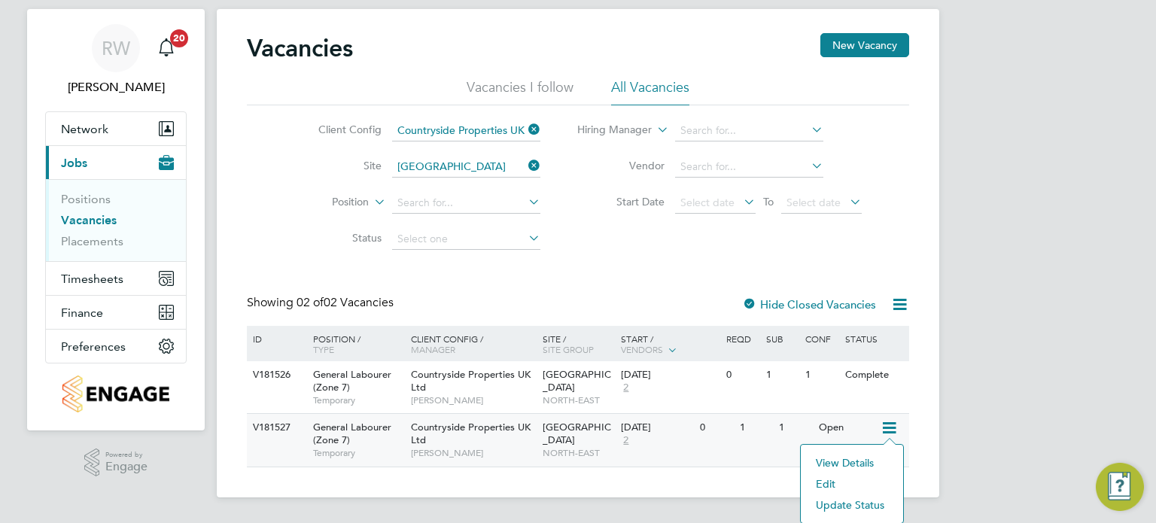
click at [833, 501] on li "Update Status" at bounding box center [851, 505] width 87 height 21
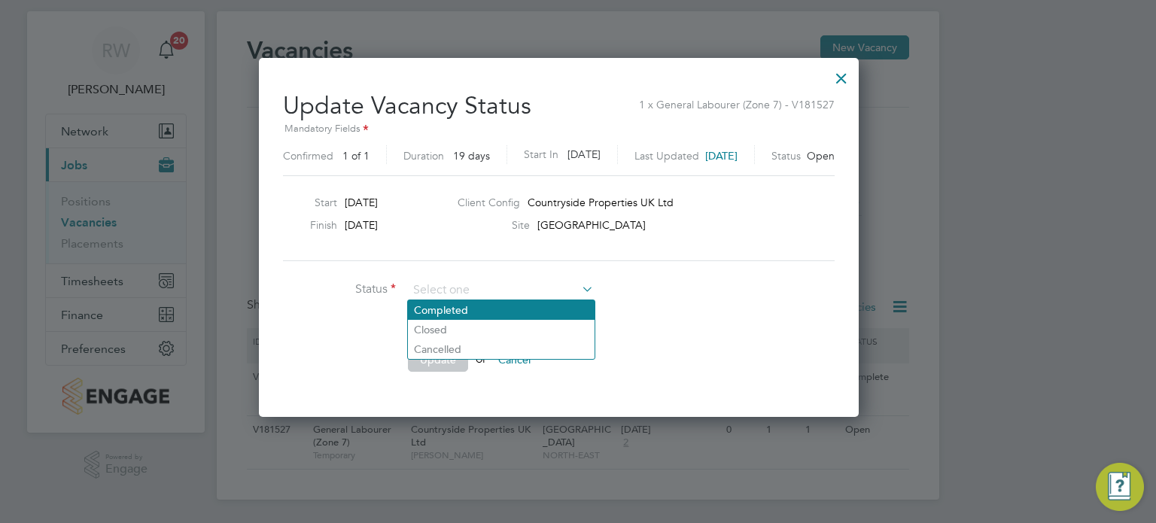
click at [454, 303] on li "Completed" at bounding box center [501, 310] width 187 height 20
type input "Completed"
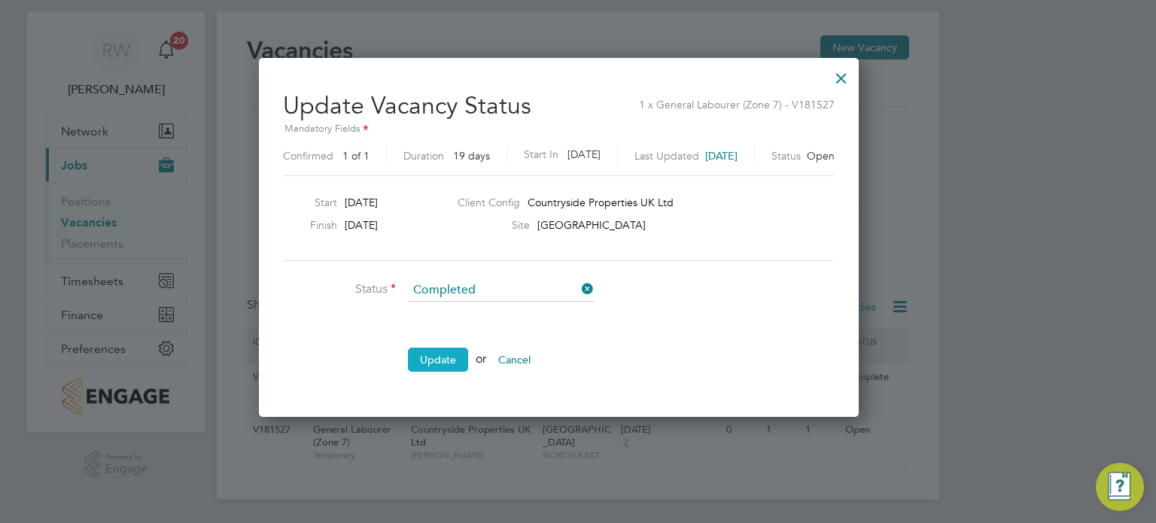
click at [431, 364] on button "Update" at bounding box center [438, 360] width 60 height 24
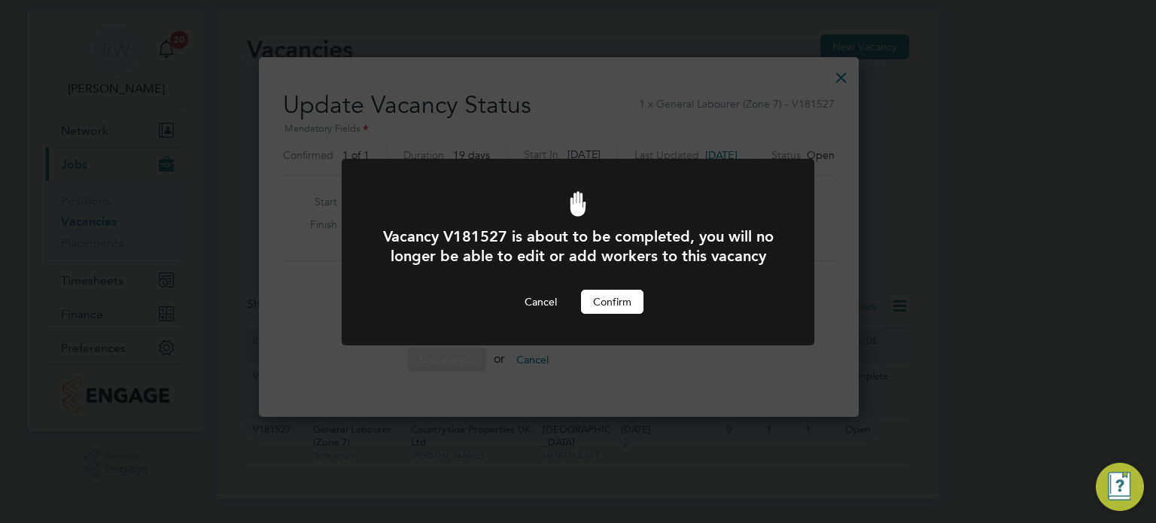
click at [600, 314] on button "Confirm" at bounding box center [612, 302] width 62 height 24
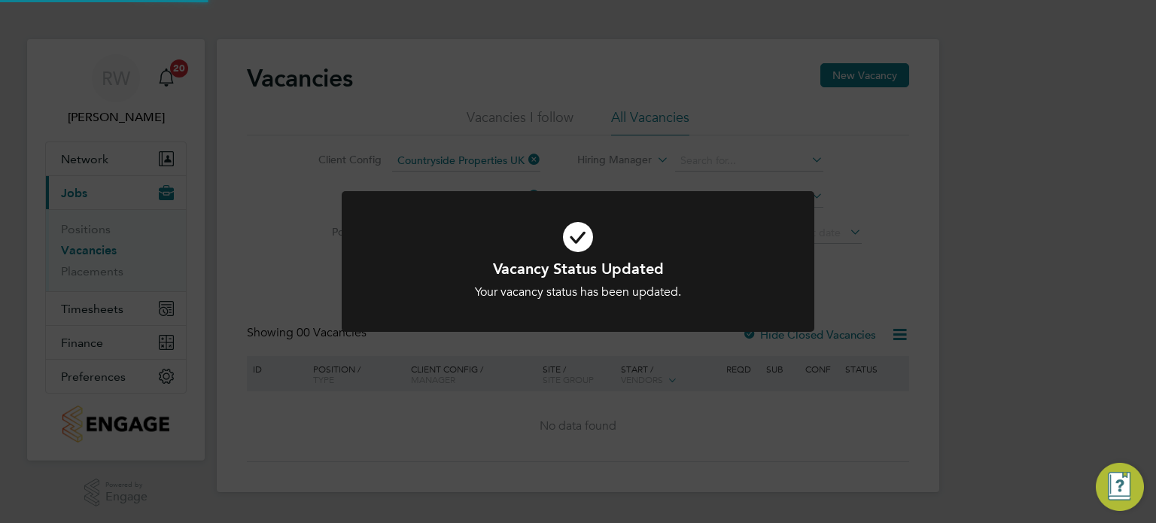
click at [841, 324] on div "Vacancy Status Updated Your vacancy status has been updated. Cancel Okay" at bounding box center [578, 261] width 1156 height 523
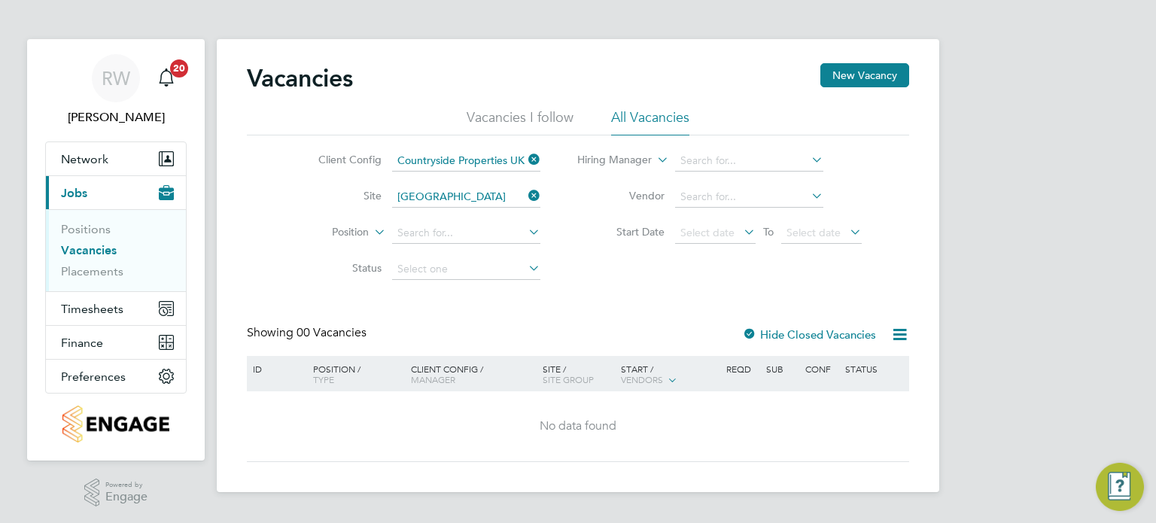
click at [83, 246] on link "Vacancies" at bounding box center [89, 250] width 56 height 14
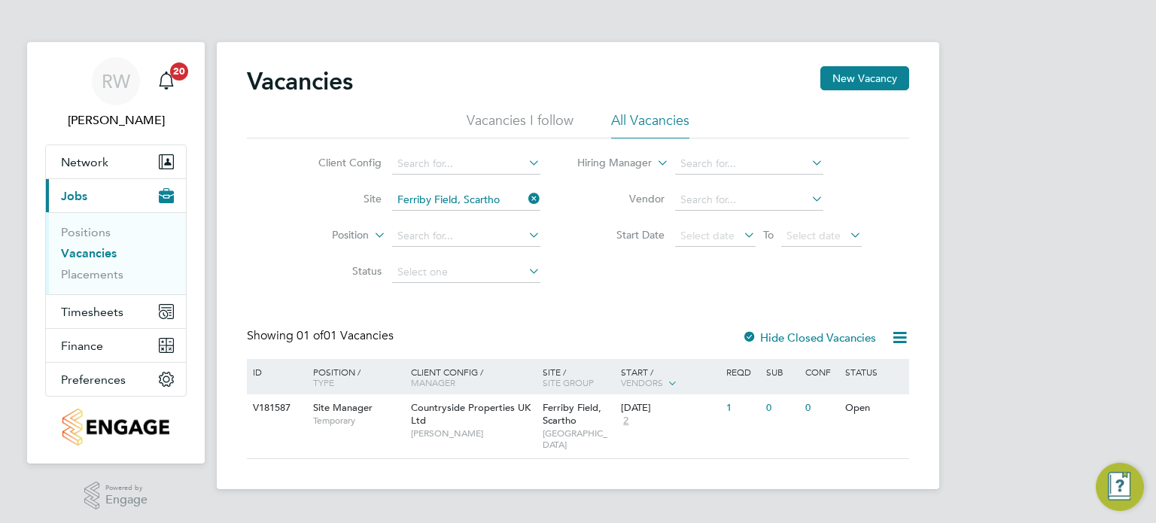
scroll to position [3, 0]
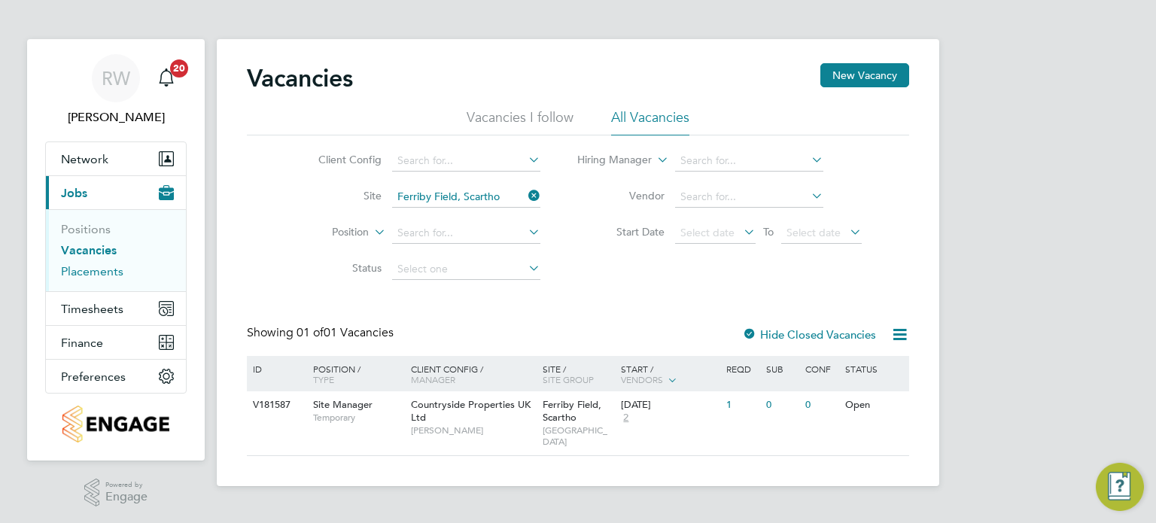
click at [107, 271] on link "Placements" at bounding box center [92, 271] width 62 height 14
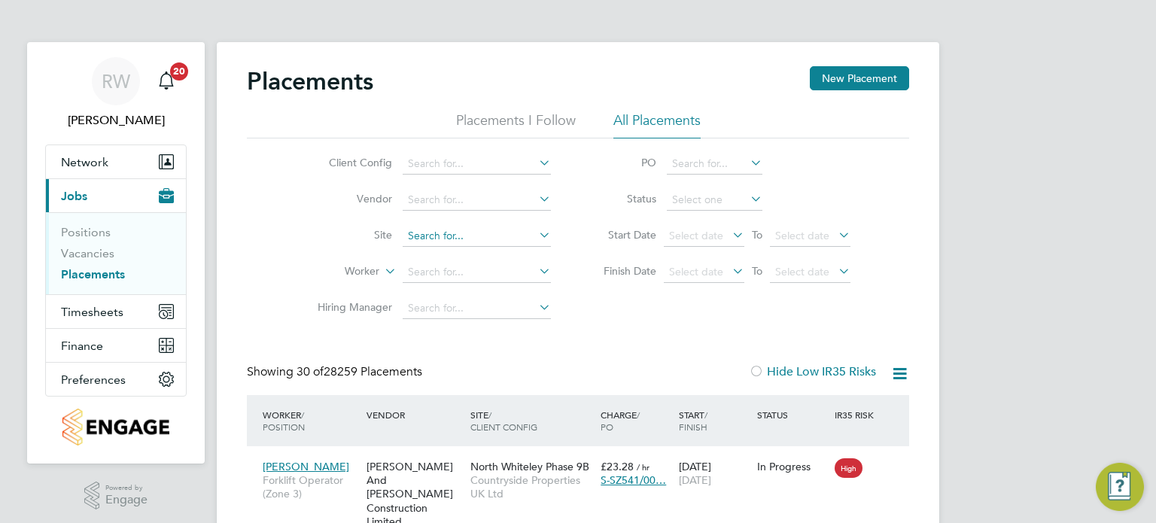
click at [464, 240] on input at bounding box center [477, 236] width 148 height 21
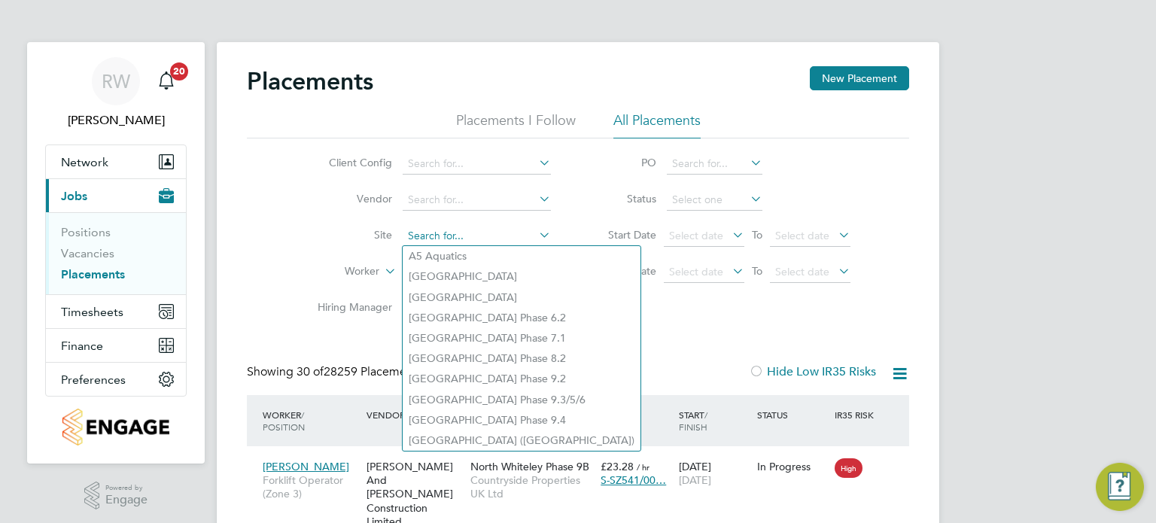
click at [464, 240] on input at bounding box center [477, 236] width 148 height 21
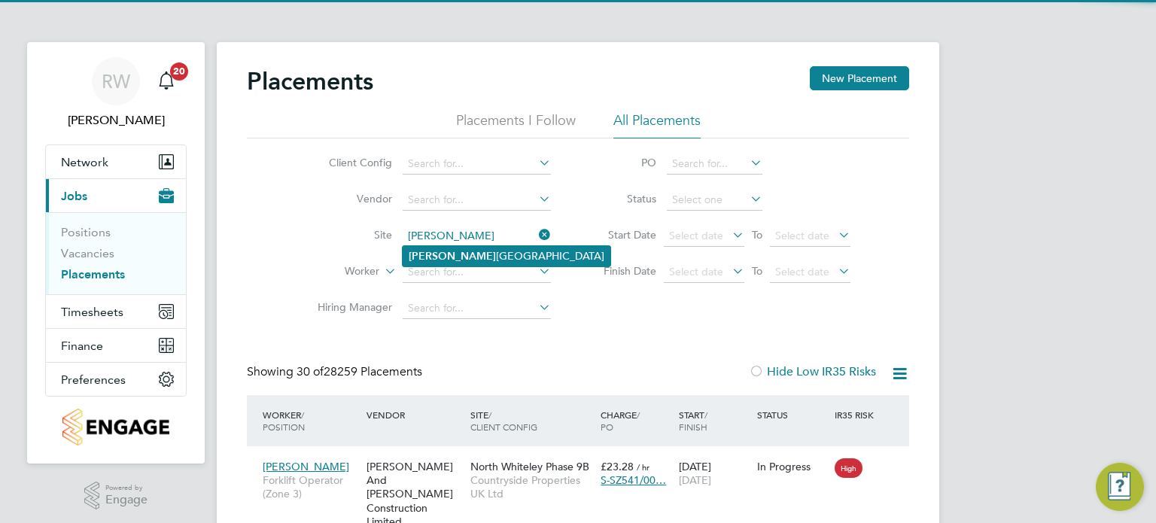
click at [469, 252] on li "Sunder land Civic Centre" at bounding box center [507, 256] width 208 height 20
type input "[GEOGRAPHIC_DATA]"
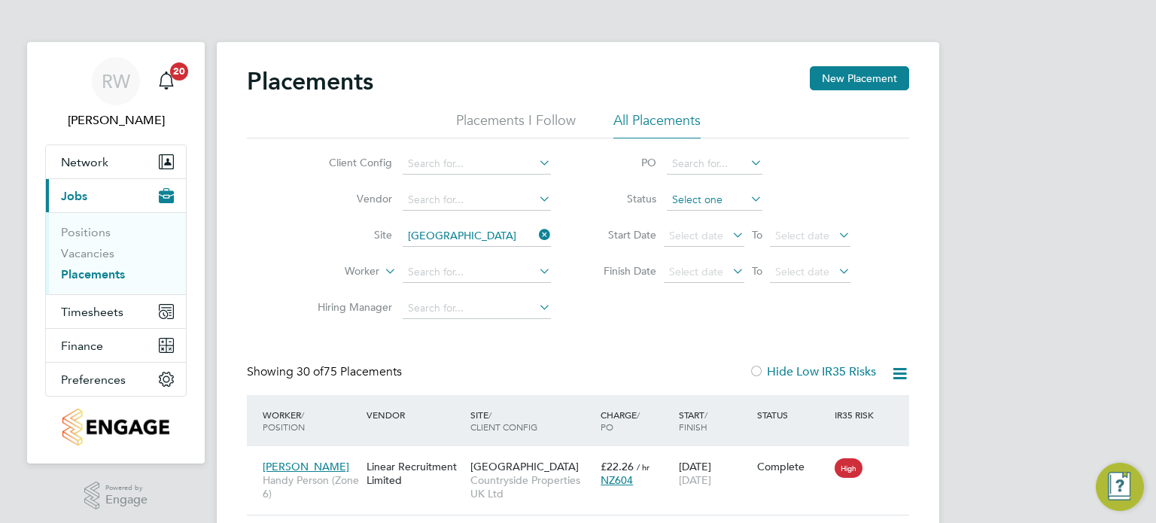
click at [720, 190] on input at bounding box center [715, 200] width 96 height 21
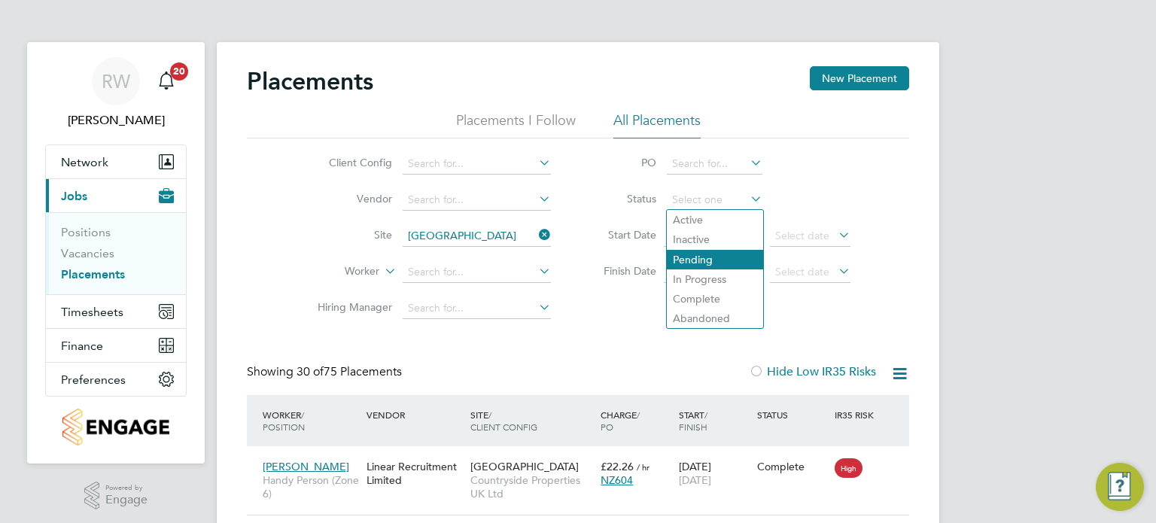
click at [711, 254] on li "Pending" at bounding box center [715, 260] width 96 height 20
type input "Pending"
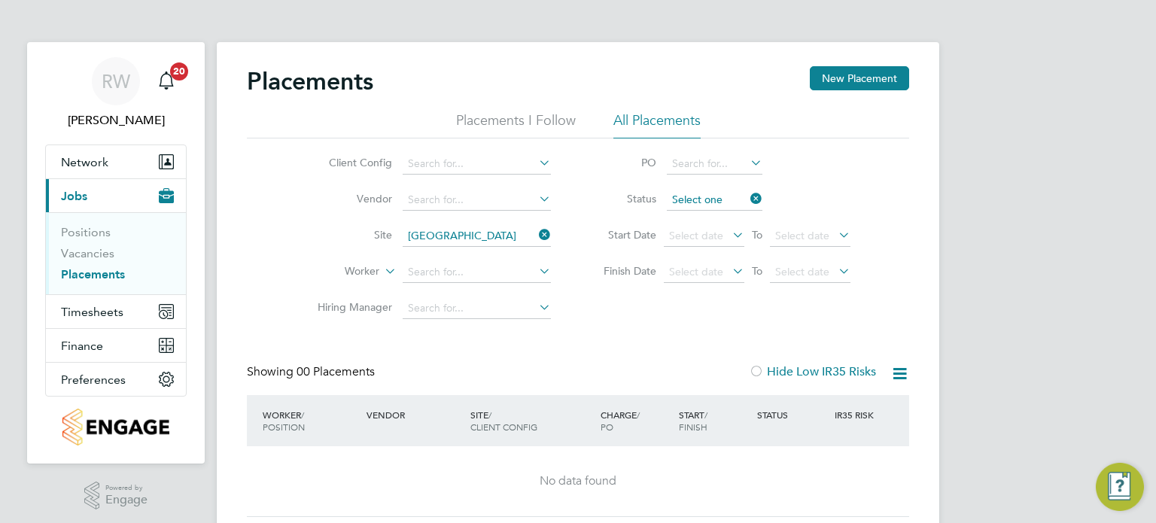
click at [714, 198] on input at bounding box center [715, 200] width 96 height 21
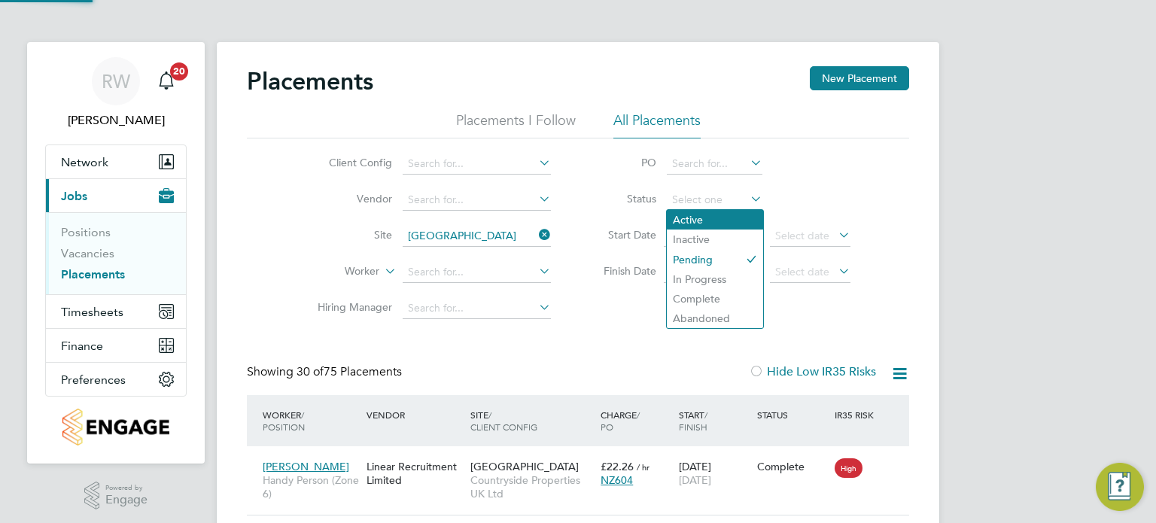
click at [711, 216] on li "Active" at bounding box center [715, 220] width 96 height 20
type input "Active"
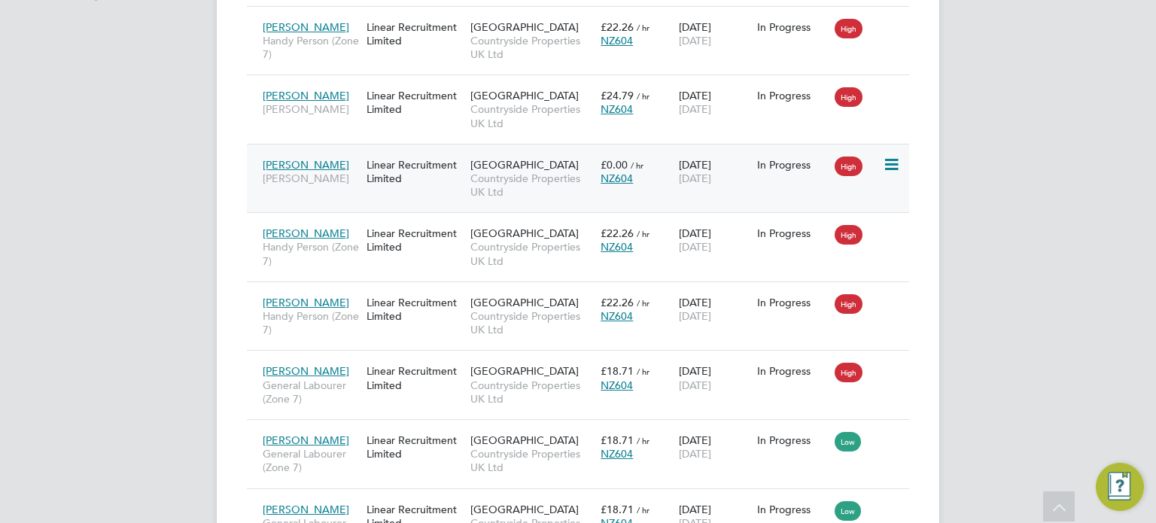
click at [507, 180] on span "Countryside Properties UK Ltd" at bounding box center [531, 185] width 123 height 27
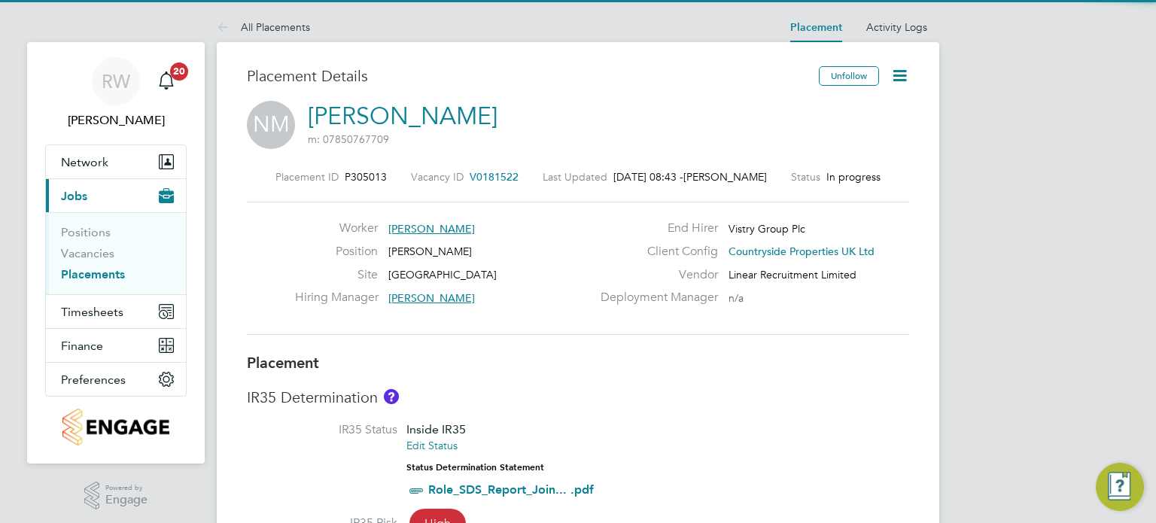
click at [899, 69] on icon at bounding box center [899, 75] width 19 height 19
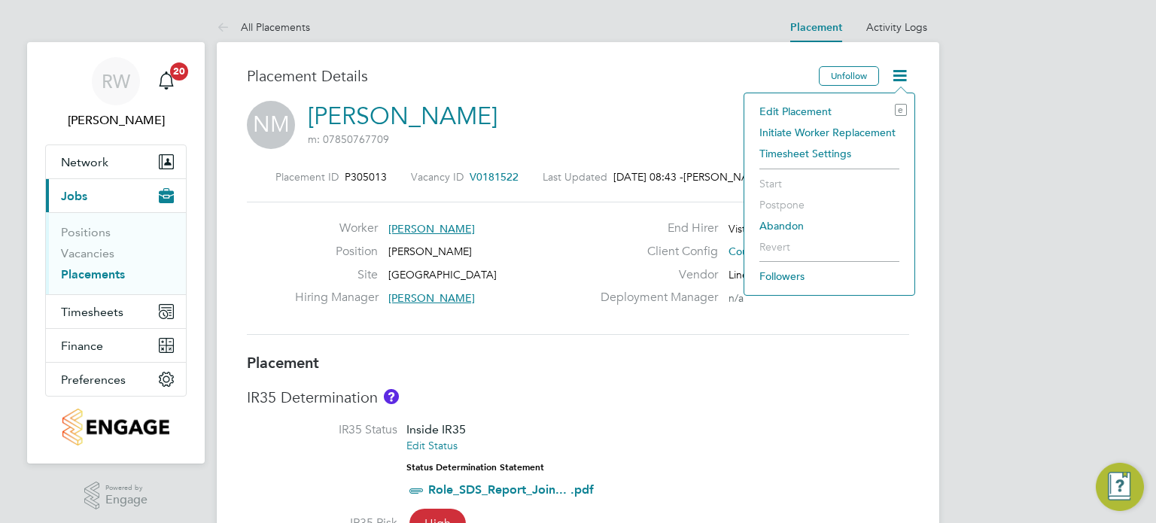
click at [813, 99] on div "Edit Placement e Initiate Worker Replacement Timesheet Settings Start Postpone …" at bounding box center [830, 194] width 172 height 203
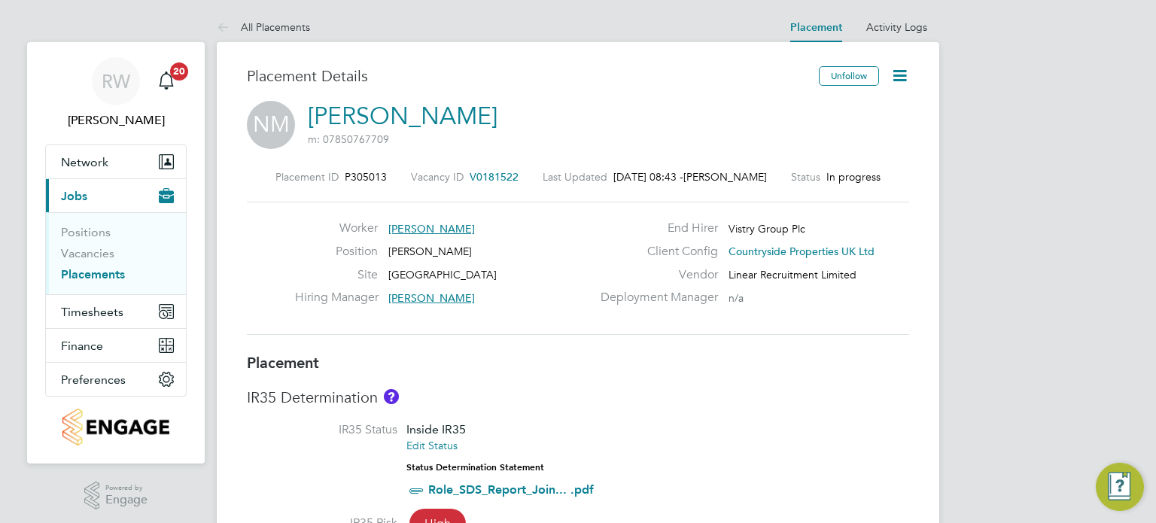
click at [894, 83] on icon at bounding box center [899, 75] width 19 height 19
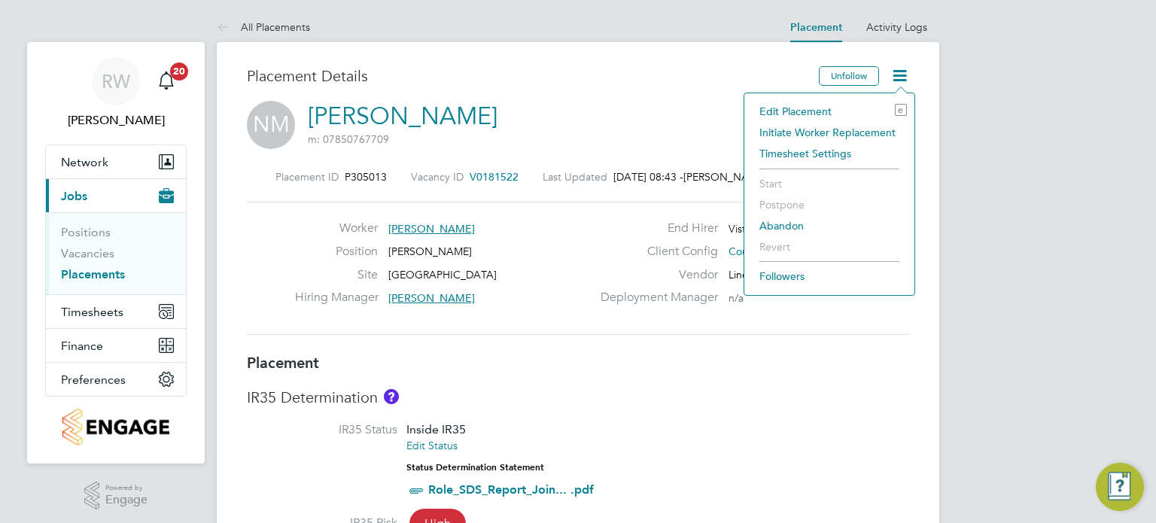
click at [818, 108] on li "Edit Placement e" at bounding box center [829, 111] width 155 height 21
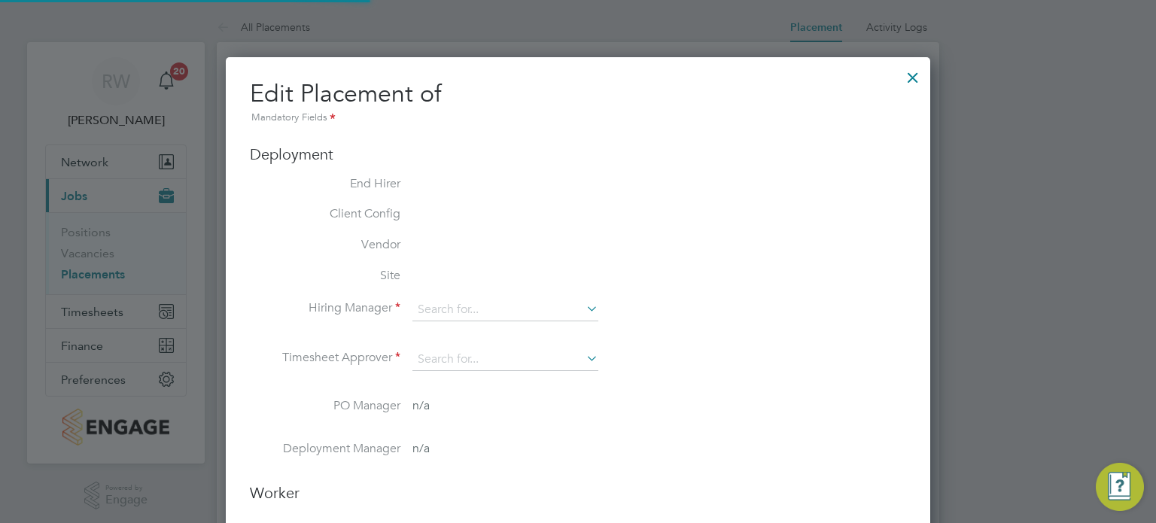
type input "[PERSON_NAME]"
type input "[DATE]"
type input "07:30"
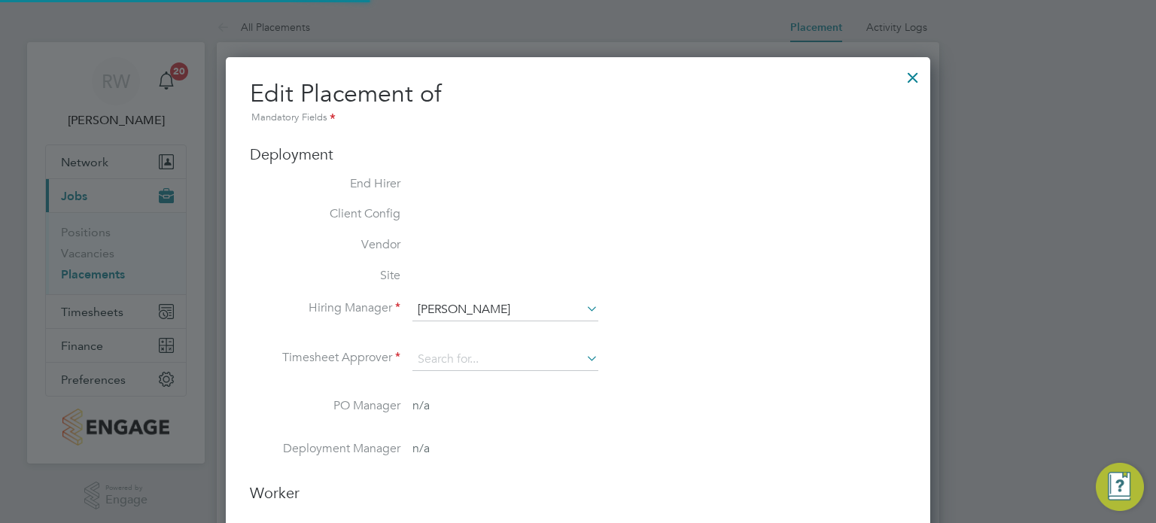
type input "16:30"
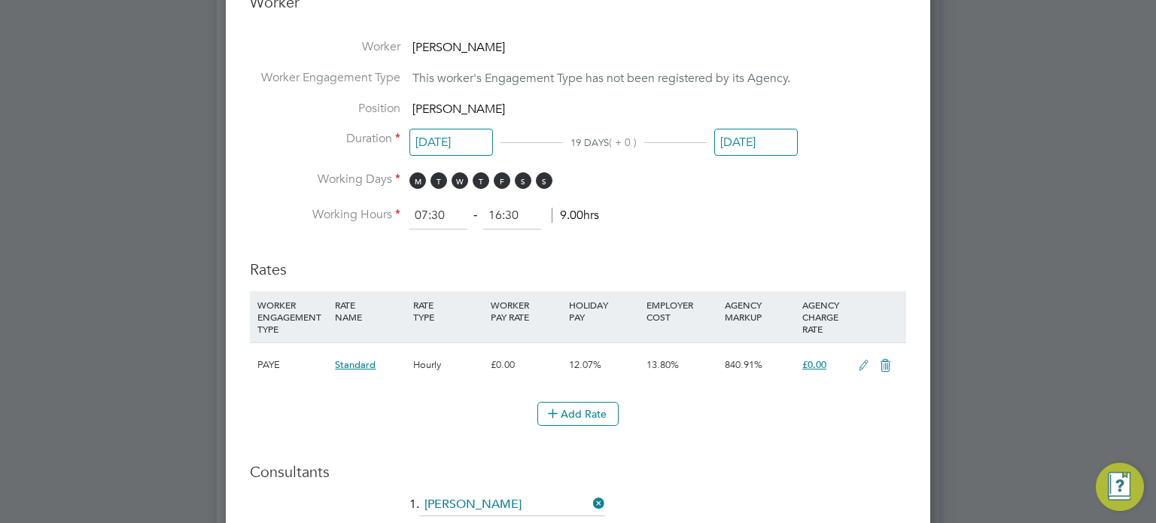
click at [869, 367] on icon at bounding box center [863, 366] width 19 height 12
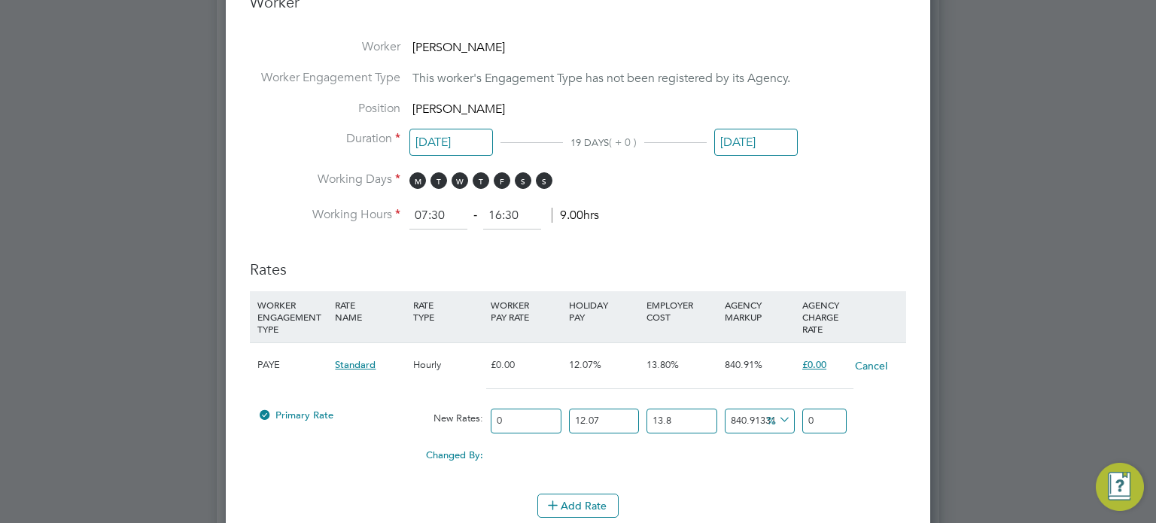
drag, startPoint x: 829, startPoint y: 417, endPoint x: 750, endPoint y: 431, distance: 80.3
click at [750, 431] on div "Primary Rate New Rates: 0 12.07 n/a 13.8 n/a 840.9133100499107 0 % 0" at bounding box center [578, 421] width 656 height 40
type input "2"
type input "-21.59055749584077"
type input "2"
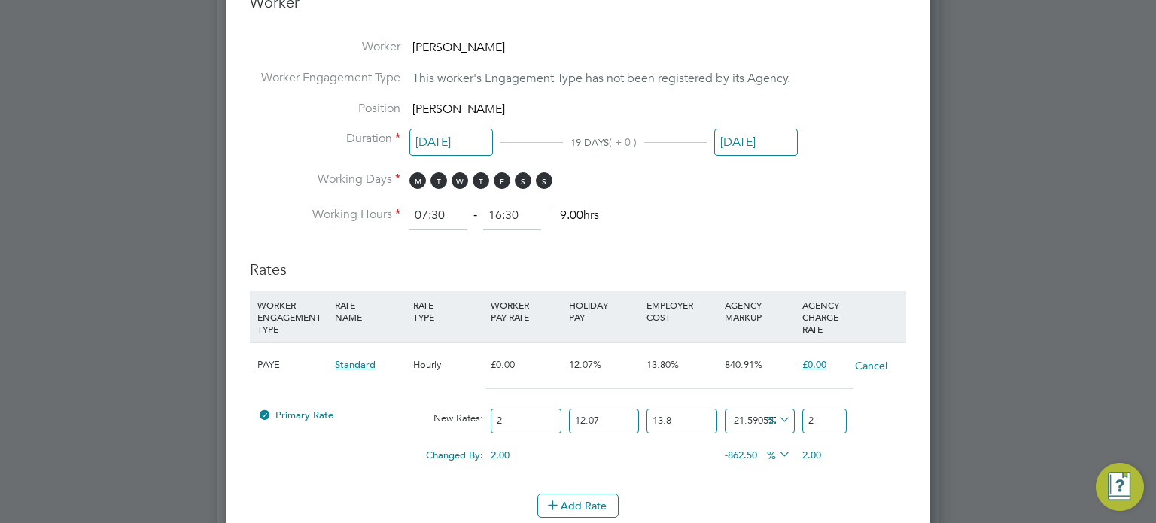
type input "840.9133100499107"
type input "24"
type input "868.3566149263664"
type input "24.7"
type input "871.8850398390537"
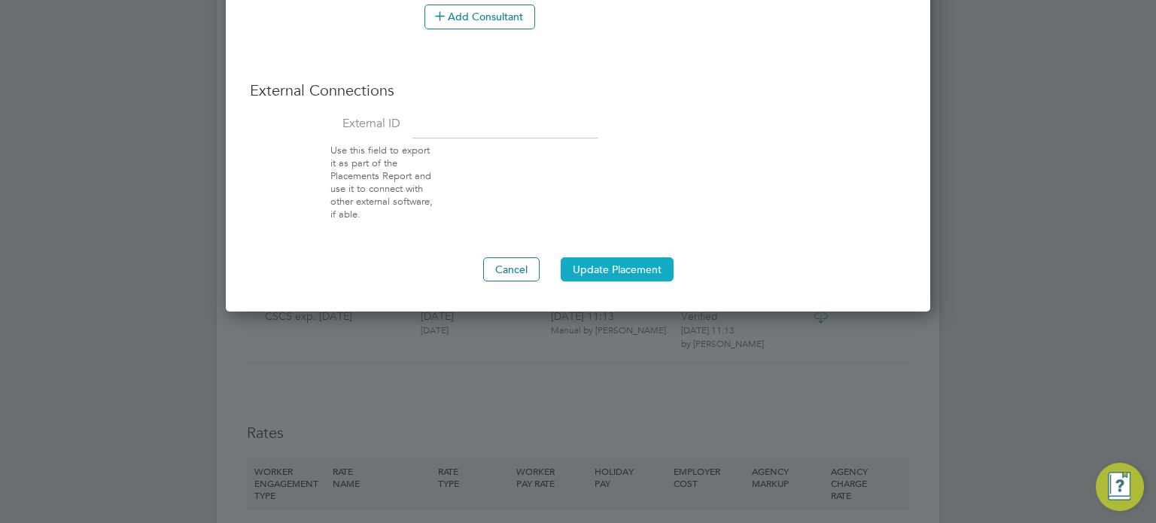
type input "24.790000000000003"
click at [632, 261] on button "Update Placement" at bounding box center [617, 269] width 113 height 24
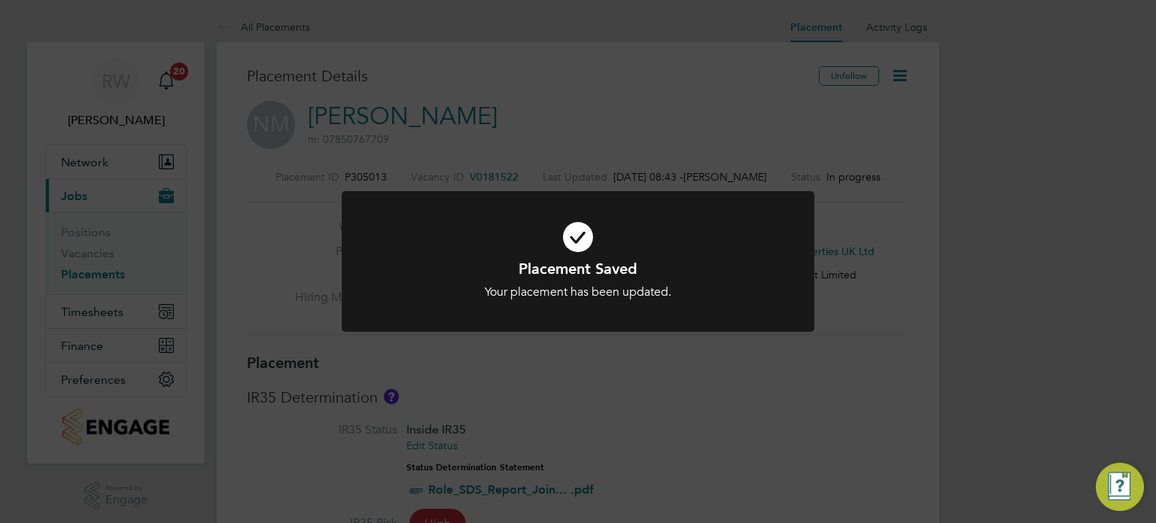
click at [954, 419] on div "Placement Saved Your placement has been updated. Cancel Okay" at bounding box center [578, 261] width 1156 height 523
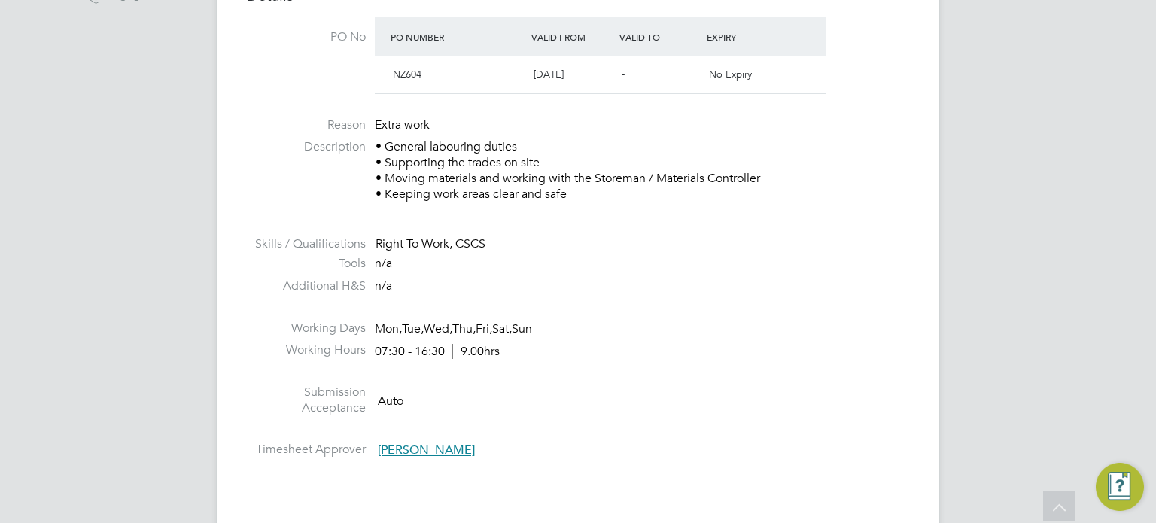
scroll to position [349, 0]
